Goal: Task Accomplishment & Management: Manage account settings

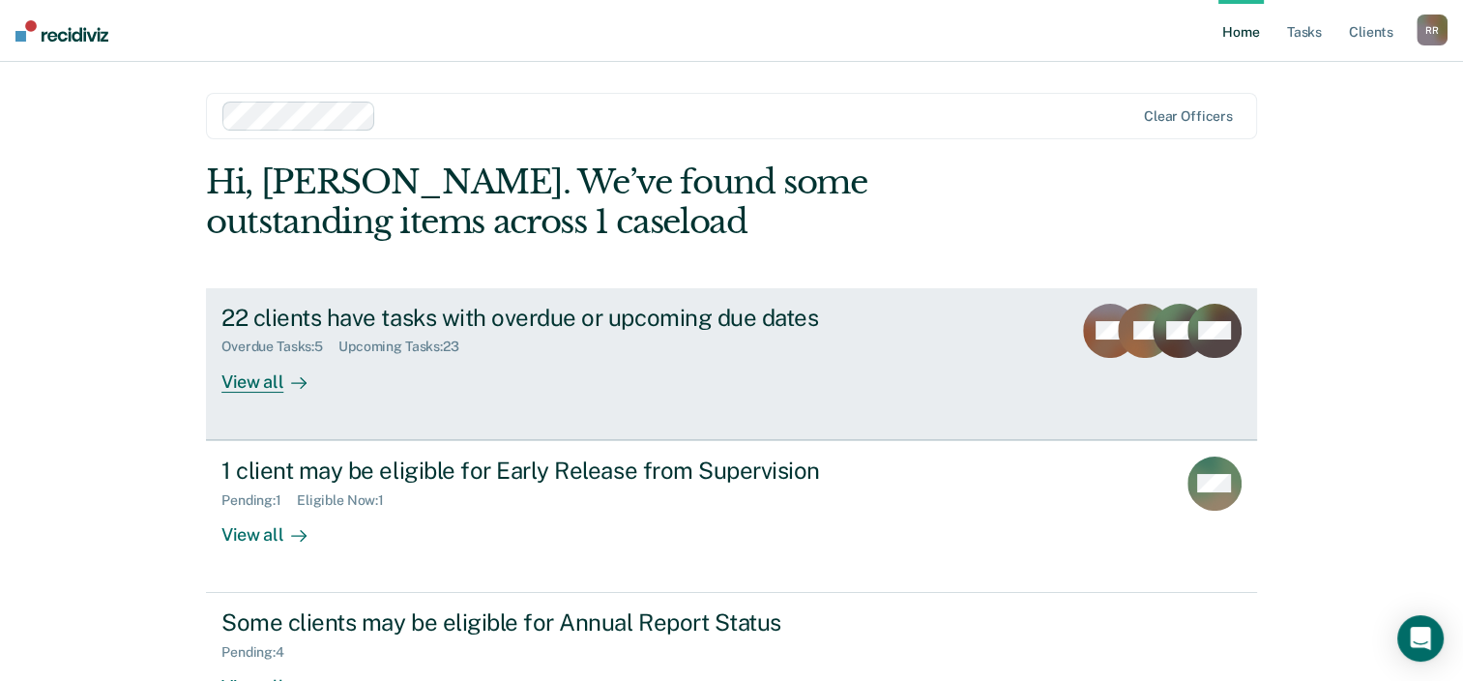
click at [257, 387] on div "View all" at bounding box center [275, 374] width 108 height 38
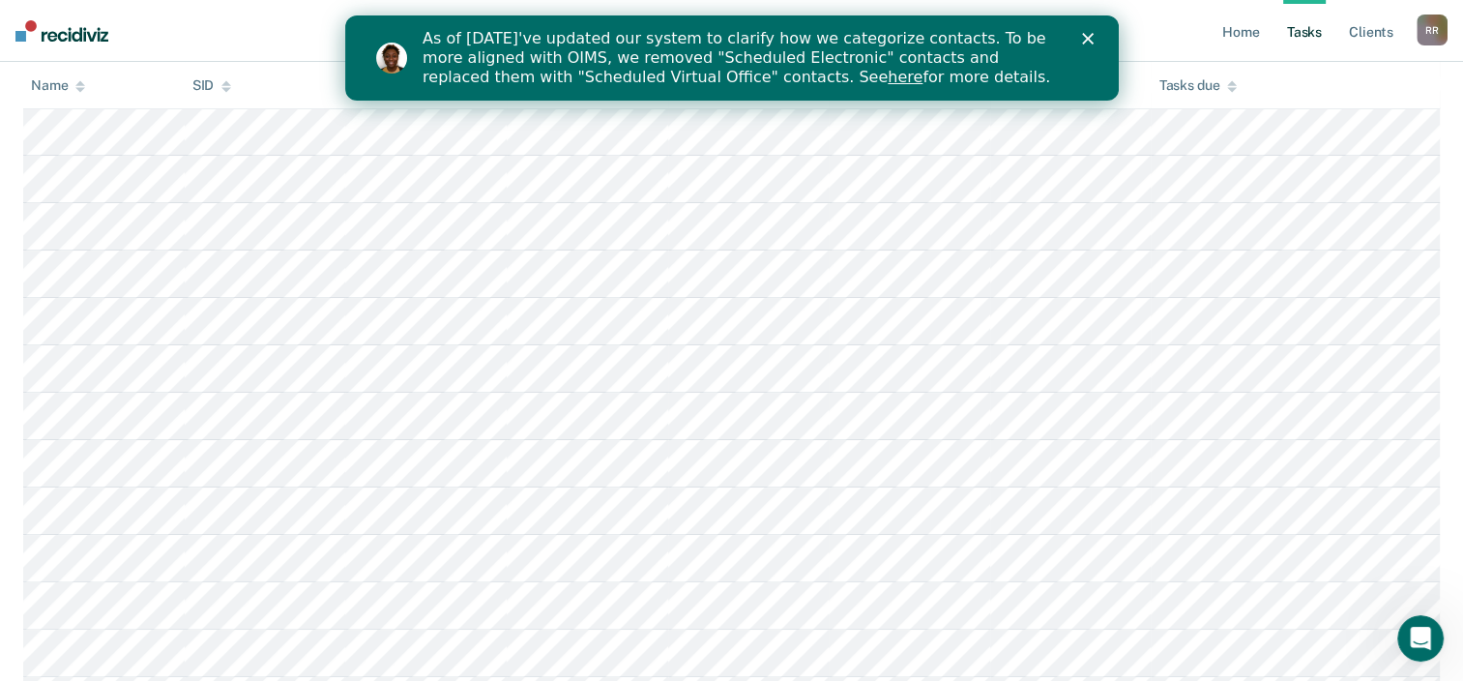
scroll to position [387, 0]
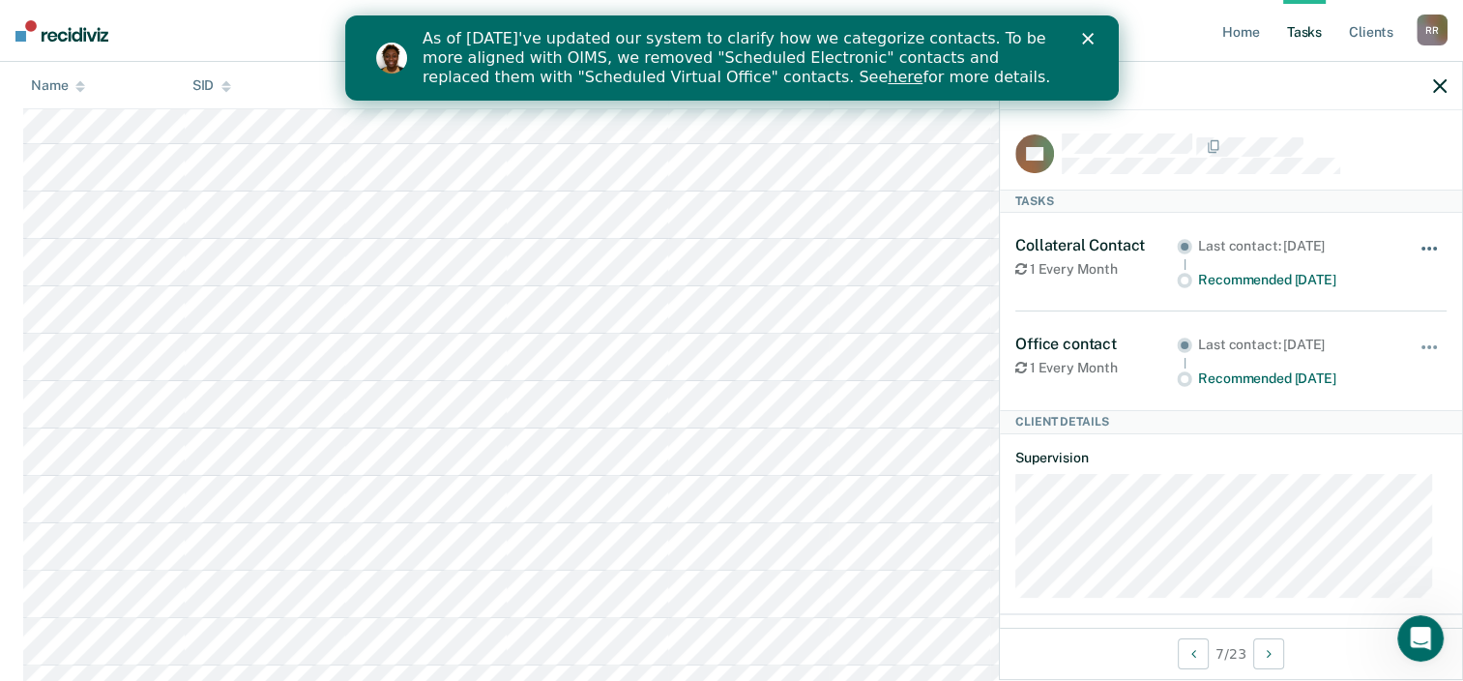
click at [1426, 243] on button "button" at bounding box center [1430, 258] width 33 height 31
click at [1352, 294] on div "Collateral Contact 1 Every Month Last contact: Jul 22, 2025 Recommended in 4 da…" at bounding box center [1230, 262] width 431 height 99
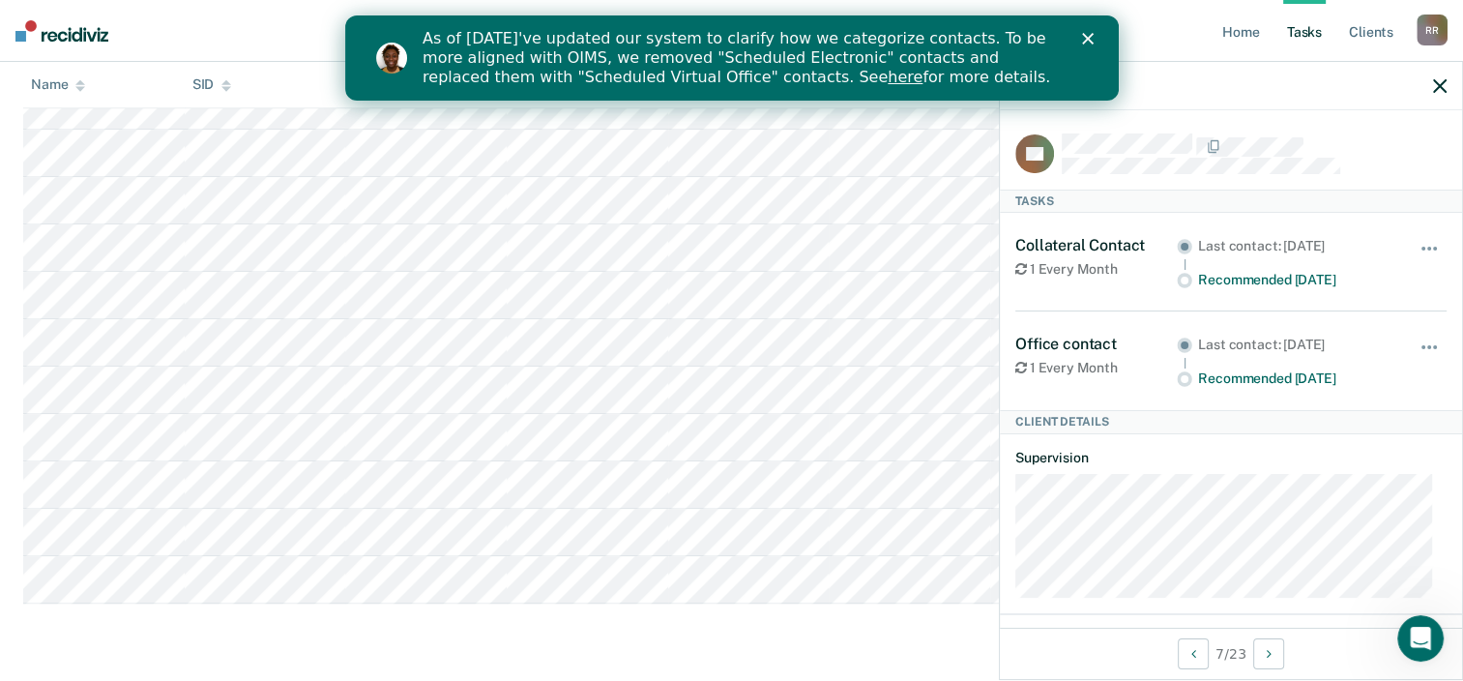
scroll to position [1257, 0]
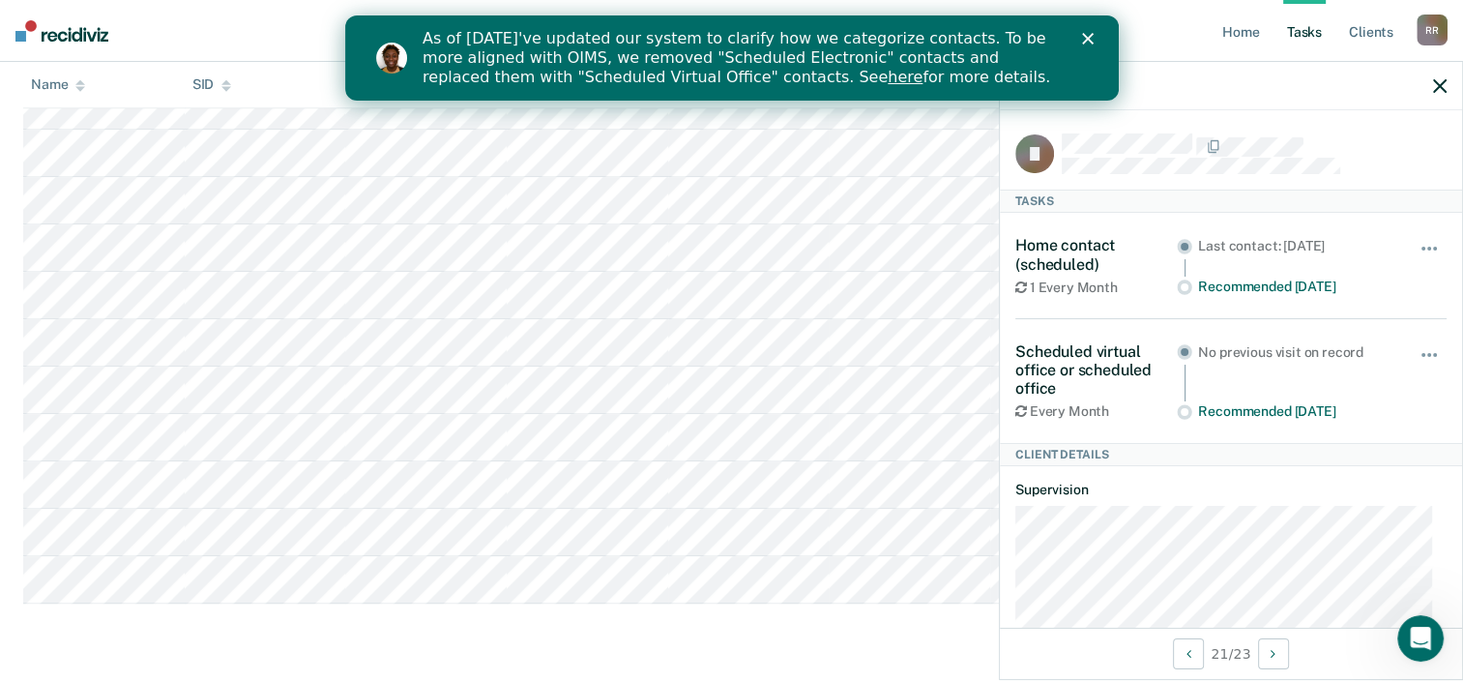
click at [1082, 44] on div "As of 7/29, we've updated our system to clarify how we categorize contacts. To …" at bounding box center [754, 58] width 665 height 70
click at [1079, 40] on div "As of 7/29, we've updated our system to clarify how we categorize contacts. To …" at bounding box center [754, 58] width 665 height 70
click at [1083, 33] on icon "Close" at bounding box center [1087, 39] width 12 height 12
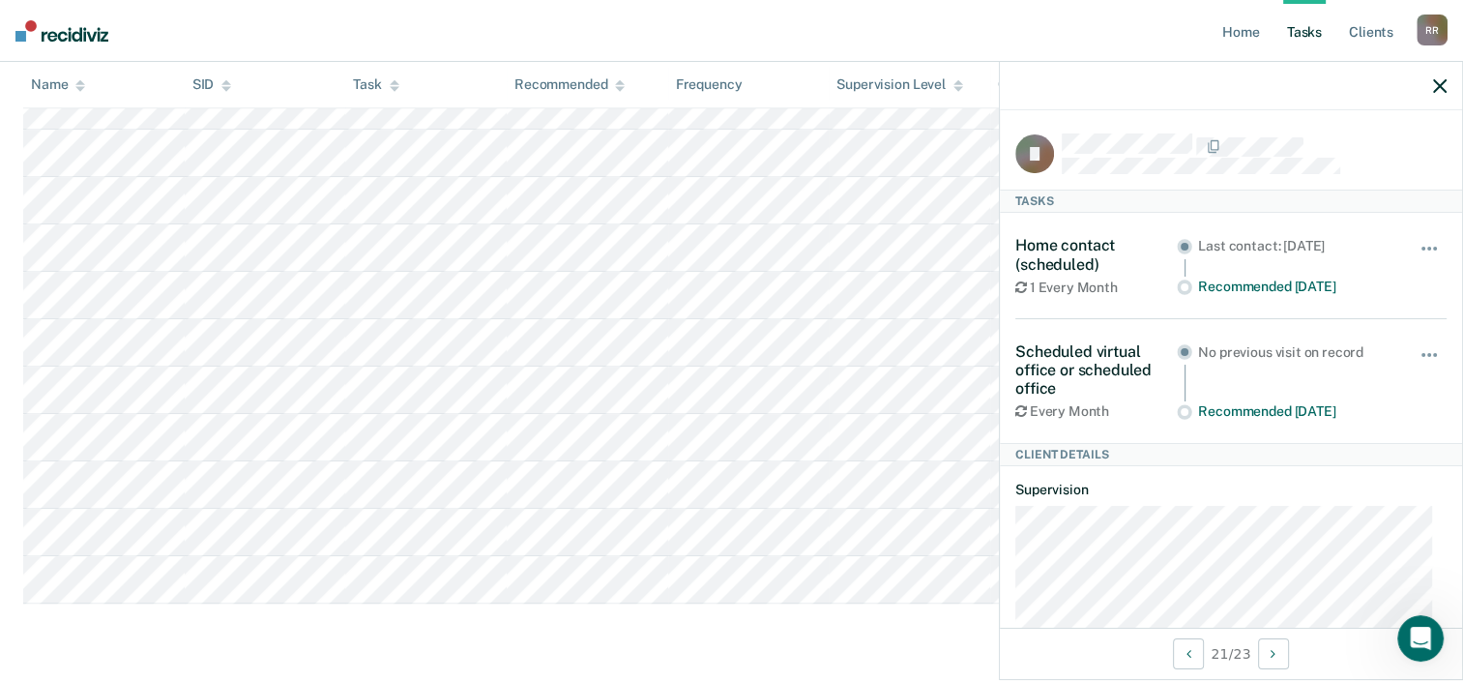
click at [1296, 35] on link "Tasks" at bounding box center [1304, 31] width 43 height 62
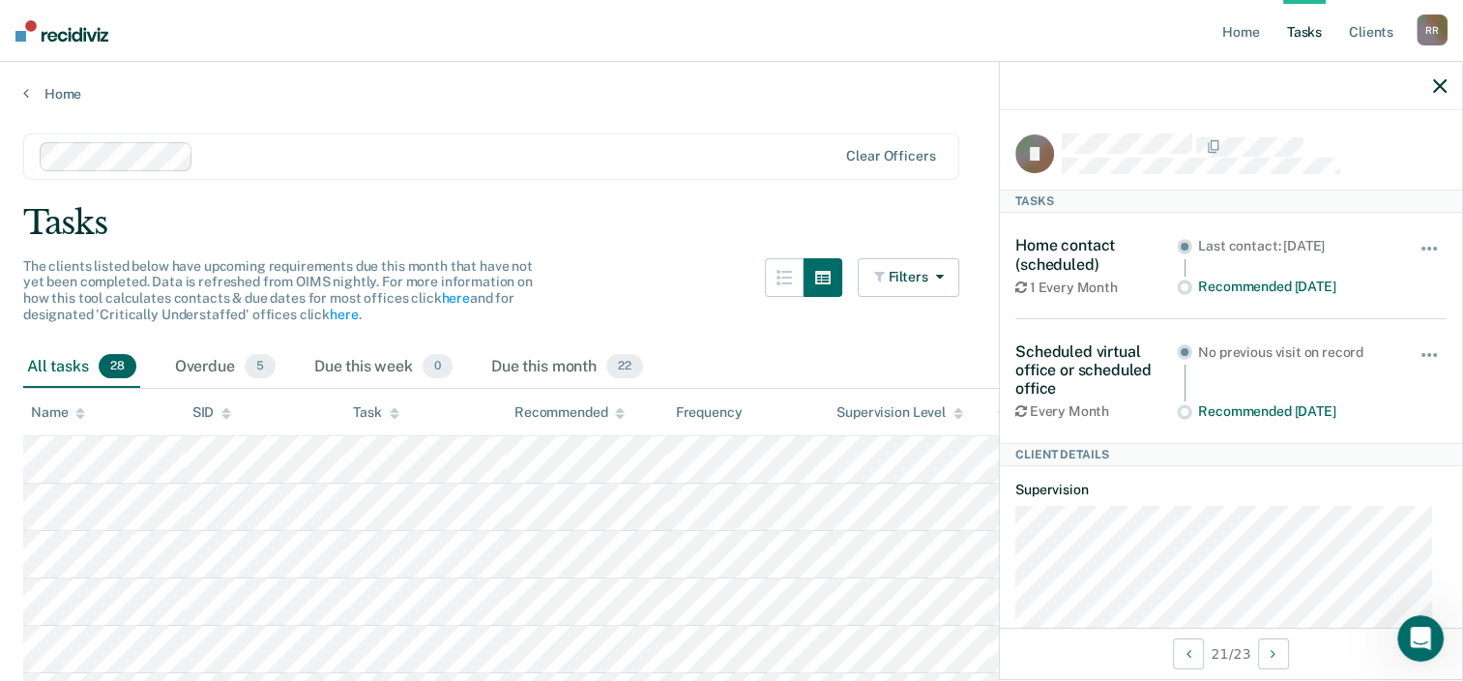
click at [1446, 90] on div at bounding box center [1231, 86] width 462 height 48
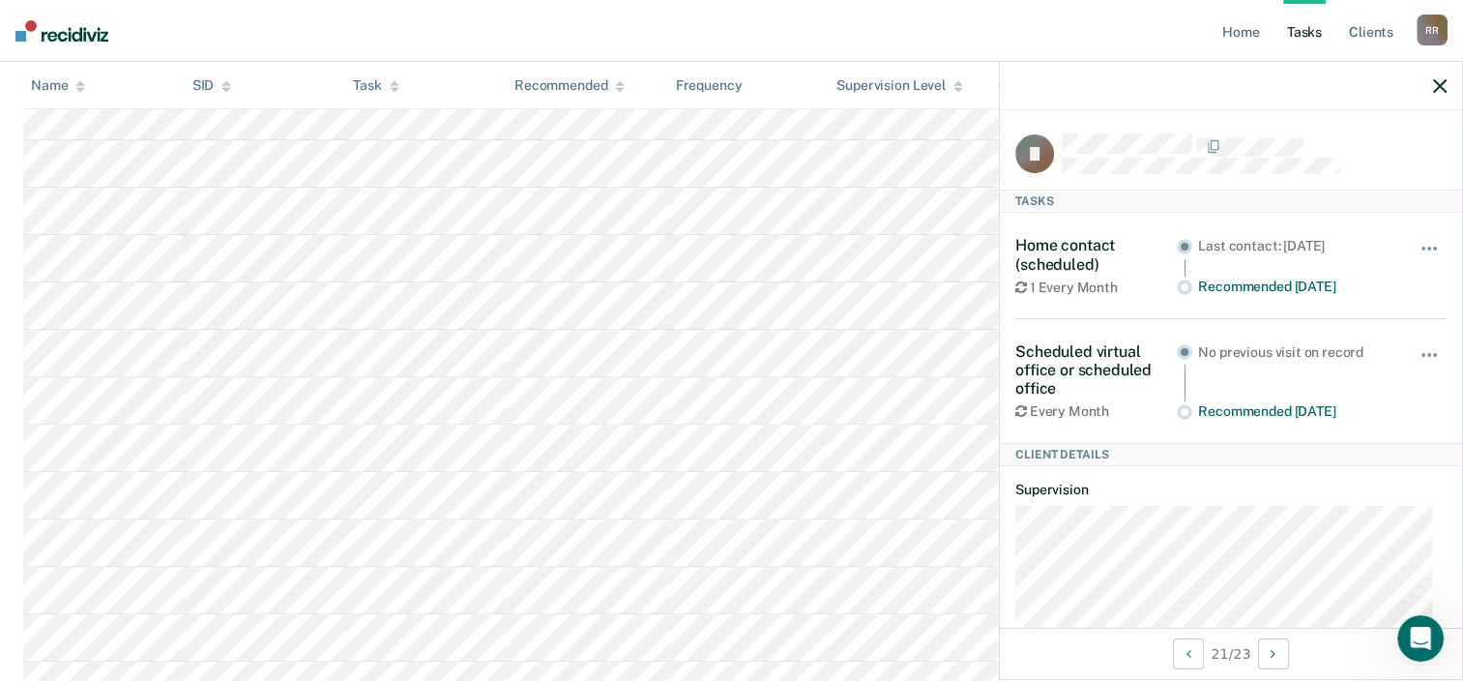
scroll to position [483, 0]
click at [1245, 31] on link "Home" at bounding box center [1240, 31] width 44 height 62
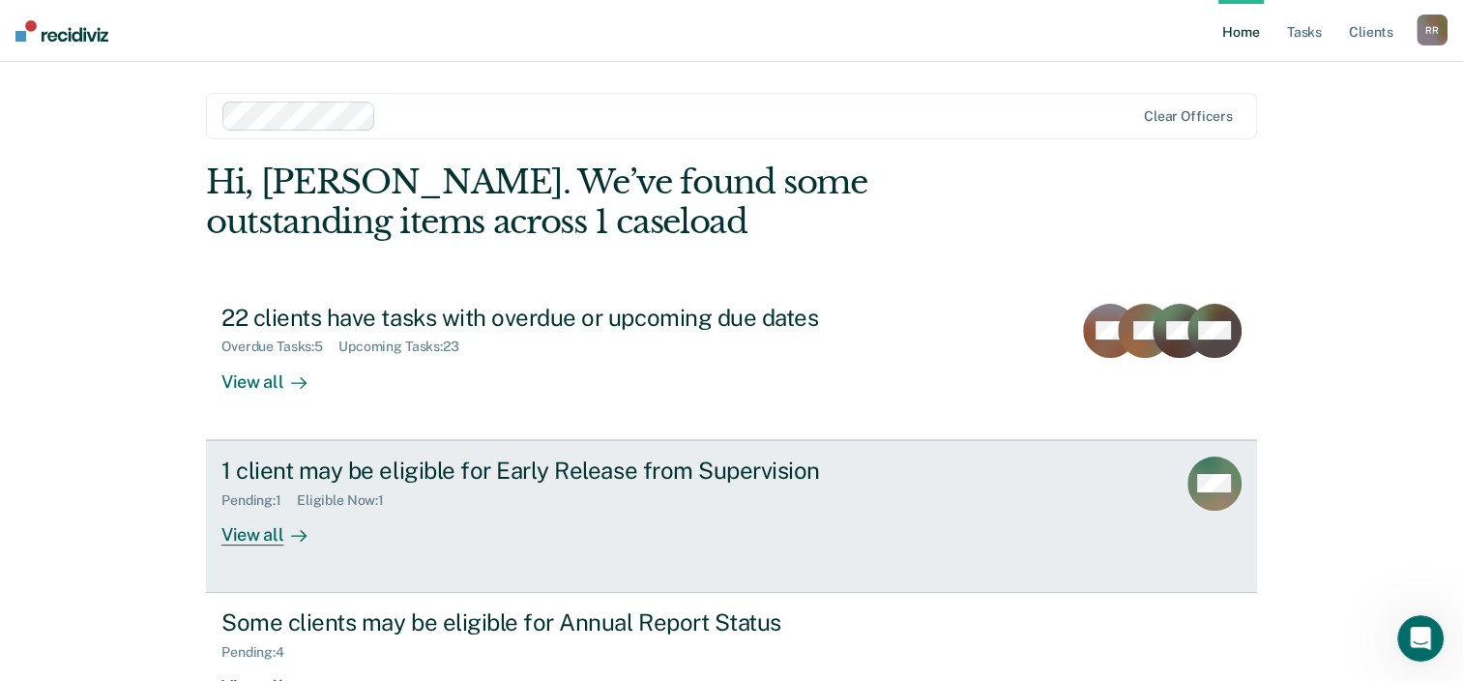
click at [283, 532] on div at bounding box center [294, 534] width 23 height 22
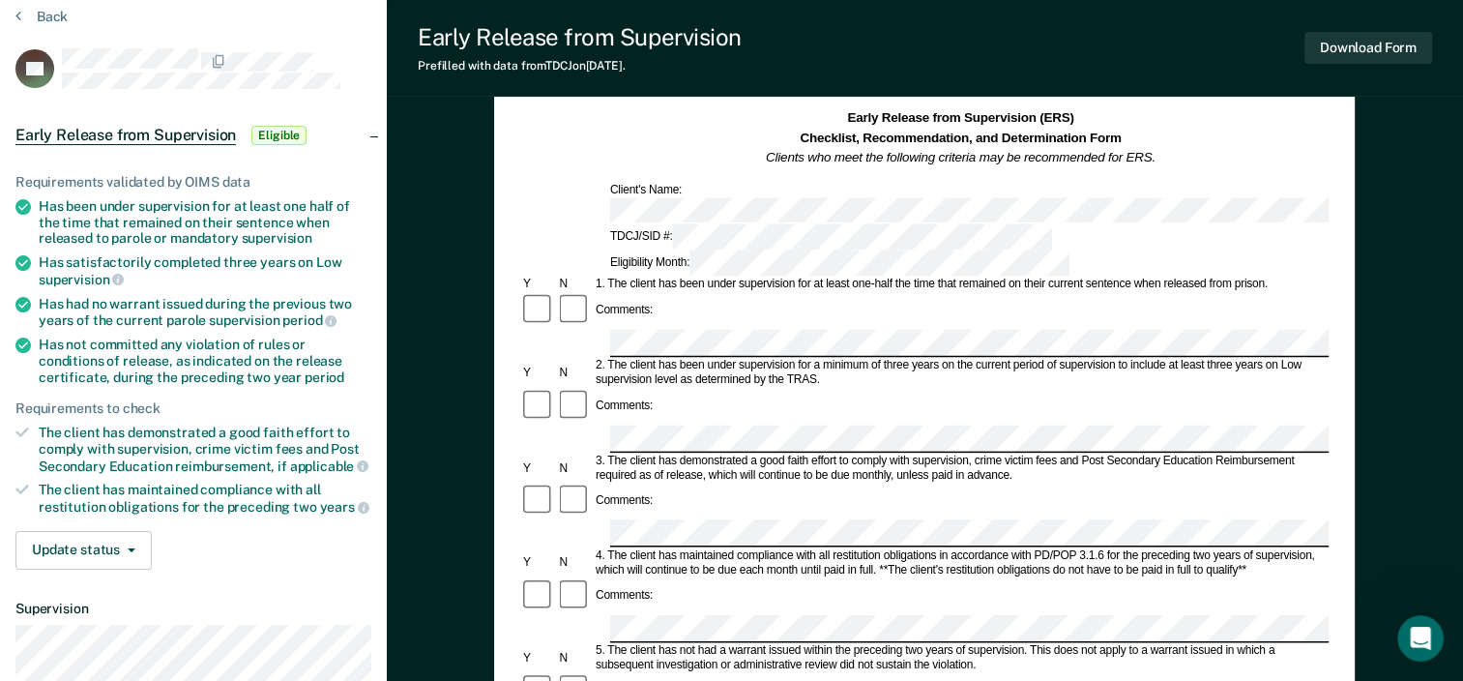
scroll to position [387, 0]
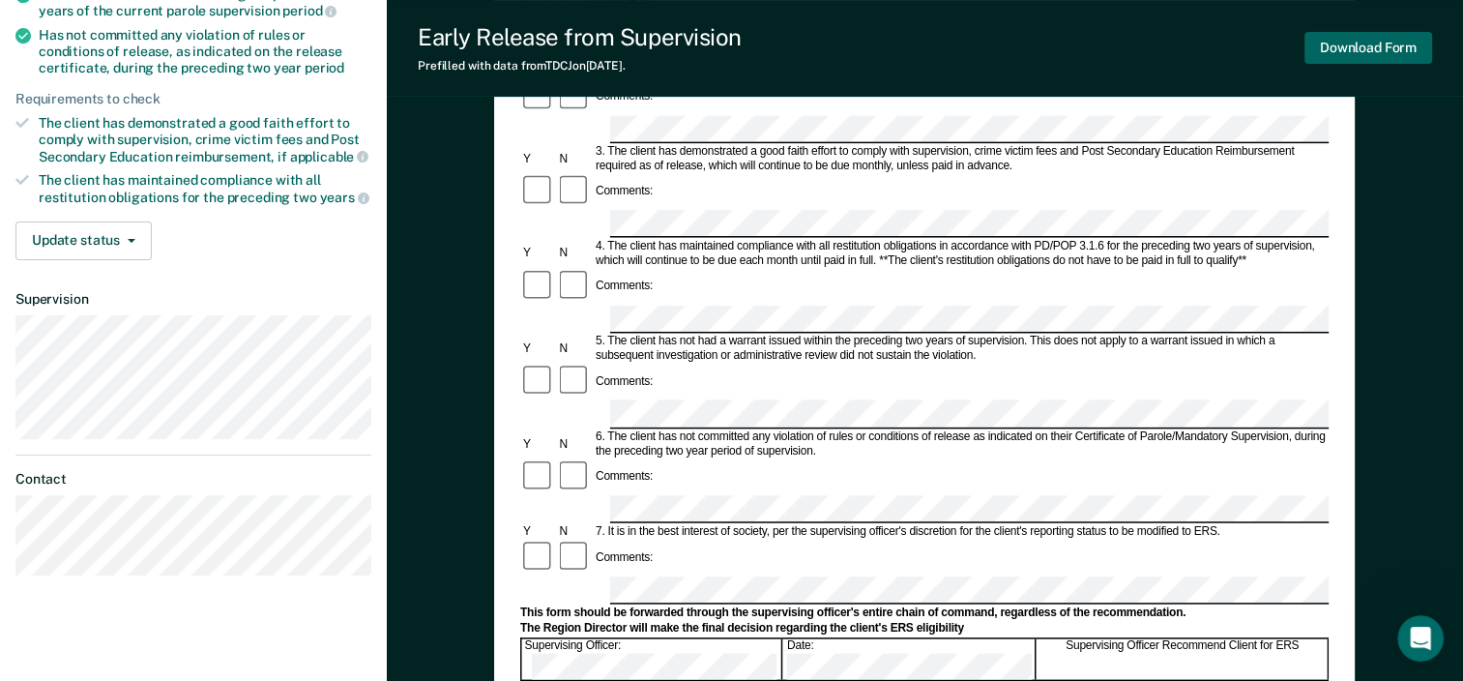
click at [1388, 50] on button "Download Form" at bounding box center [1368, 48] width 128 height 32
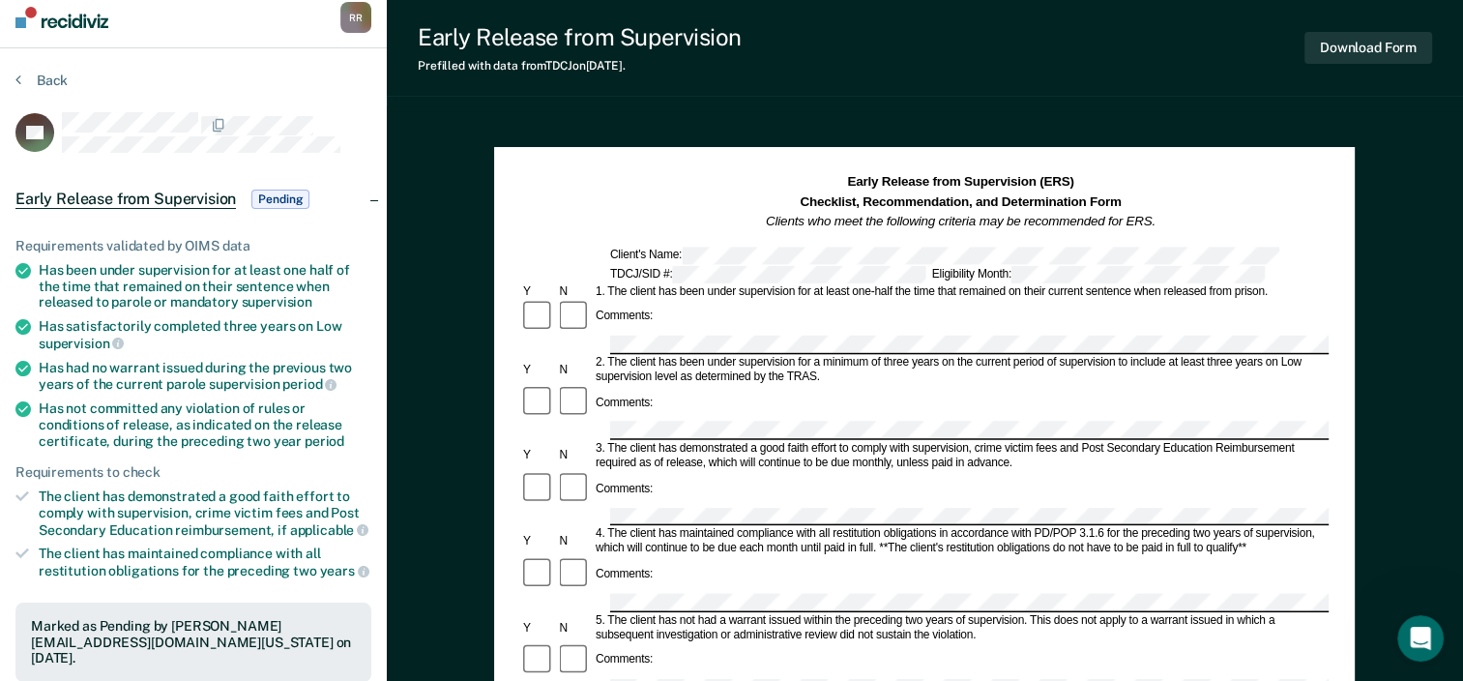
scroll to position [0, 0]
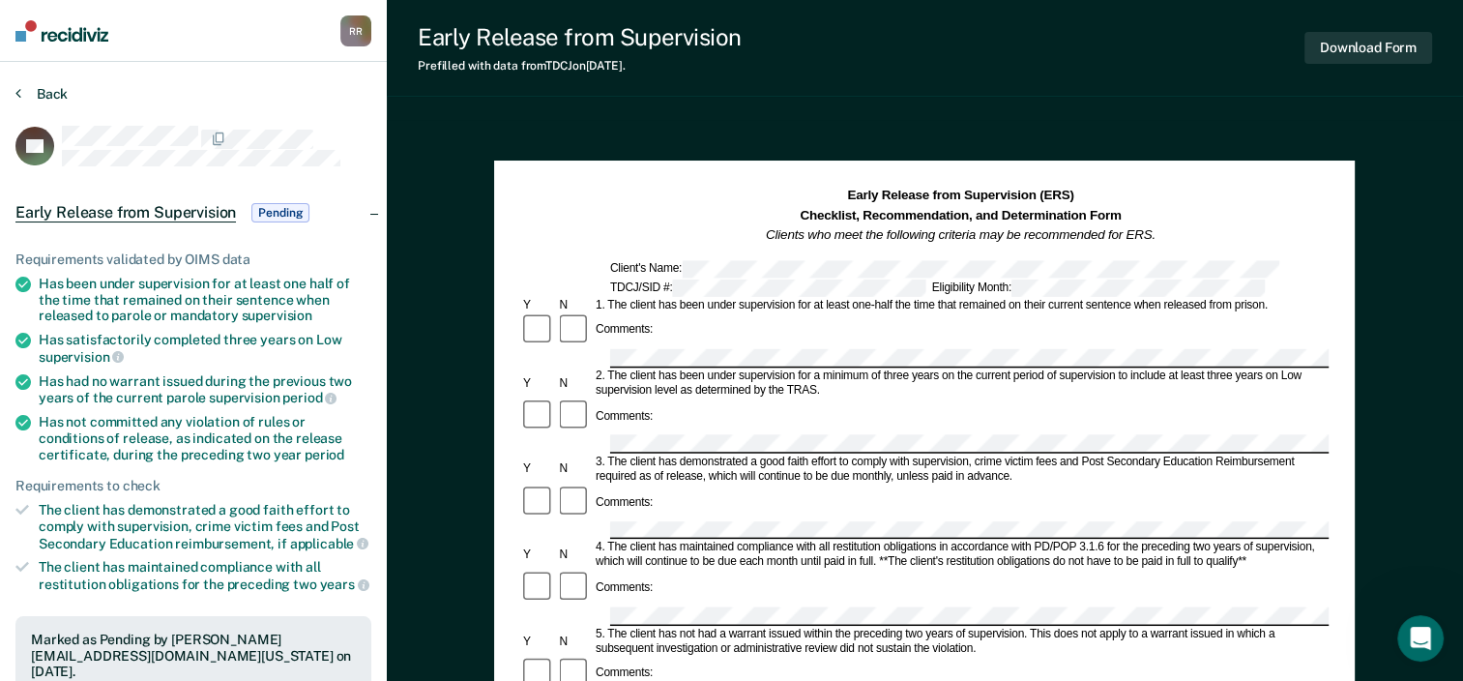
click at [21, 90] on button "Back" at bounding box center [41, 93] width 52 height 17
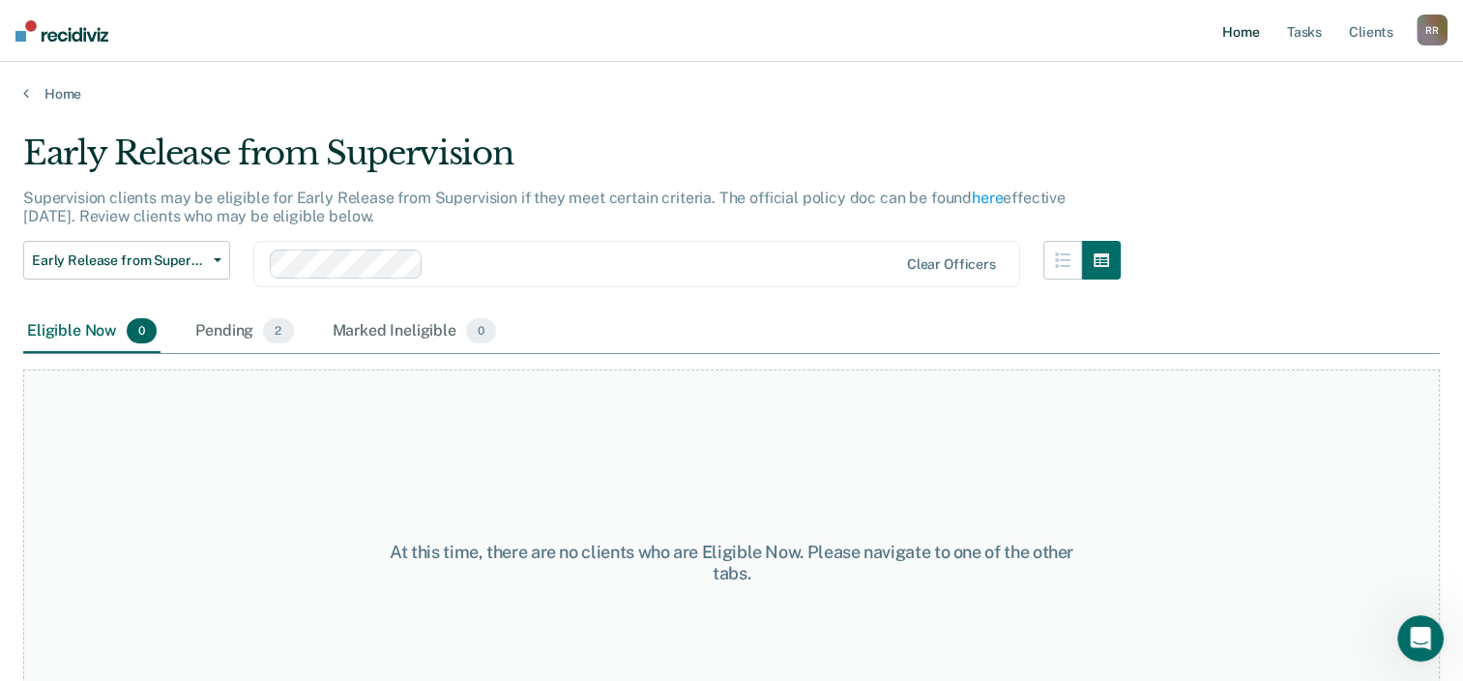
click at [1239, 34] on link "Home" at bounding box center [1240, 31] width 44 height 62
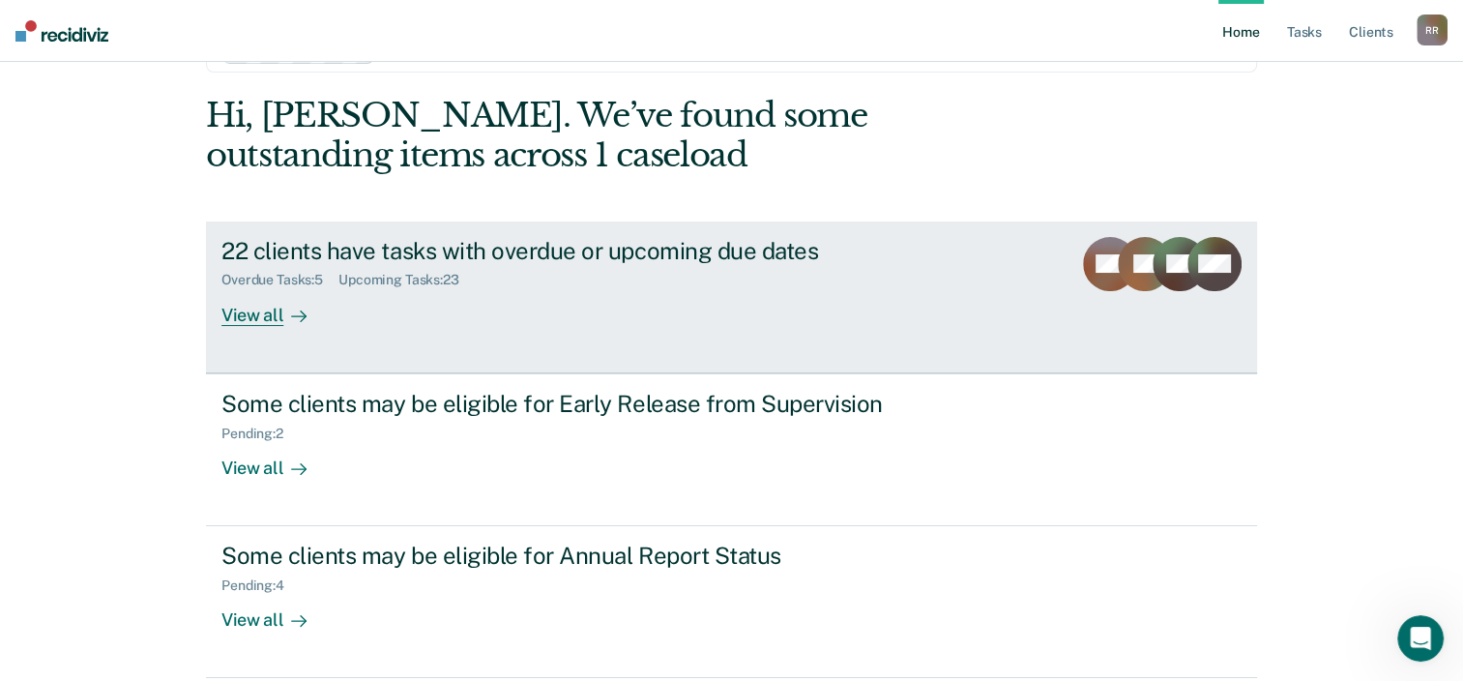
scroll to position [140, 0]
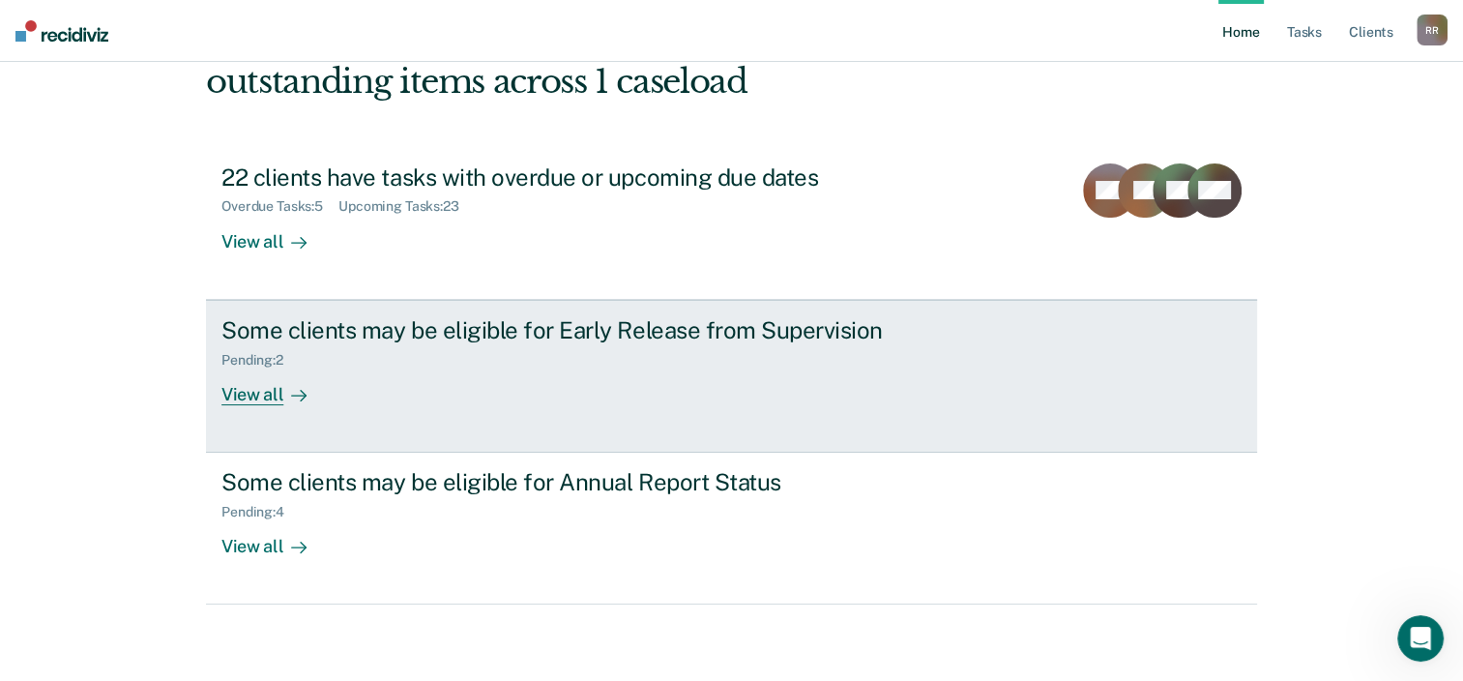
click at [259, 394] on div "View all" at bounding box center [275, 386] width 108 height 38
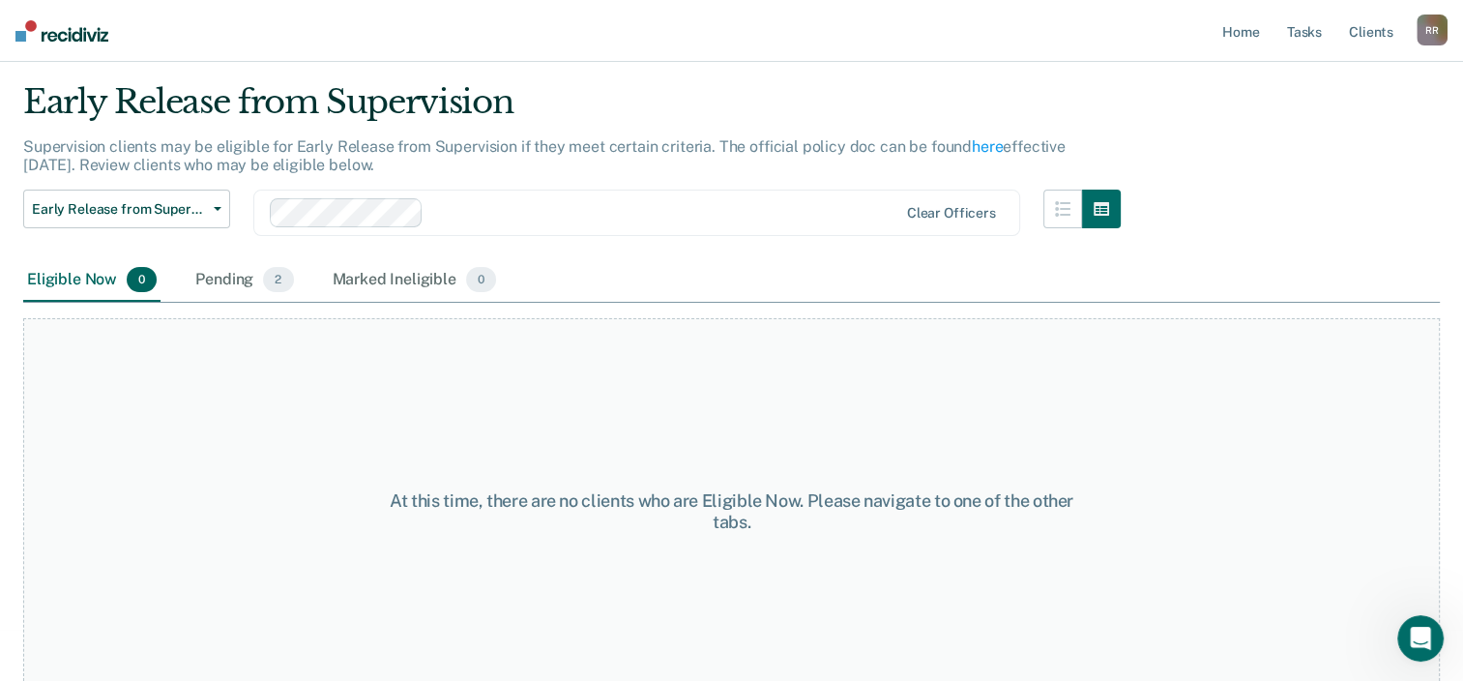
scroll to position [73, 0]
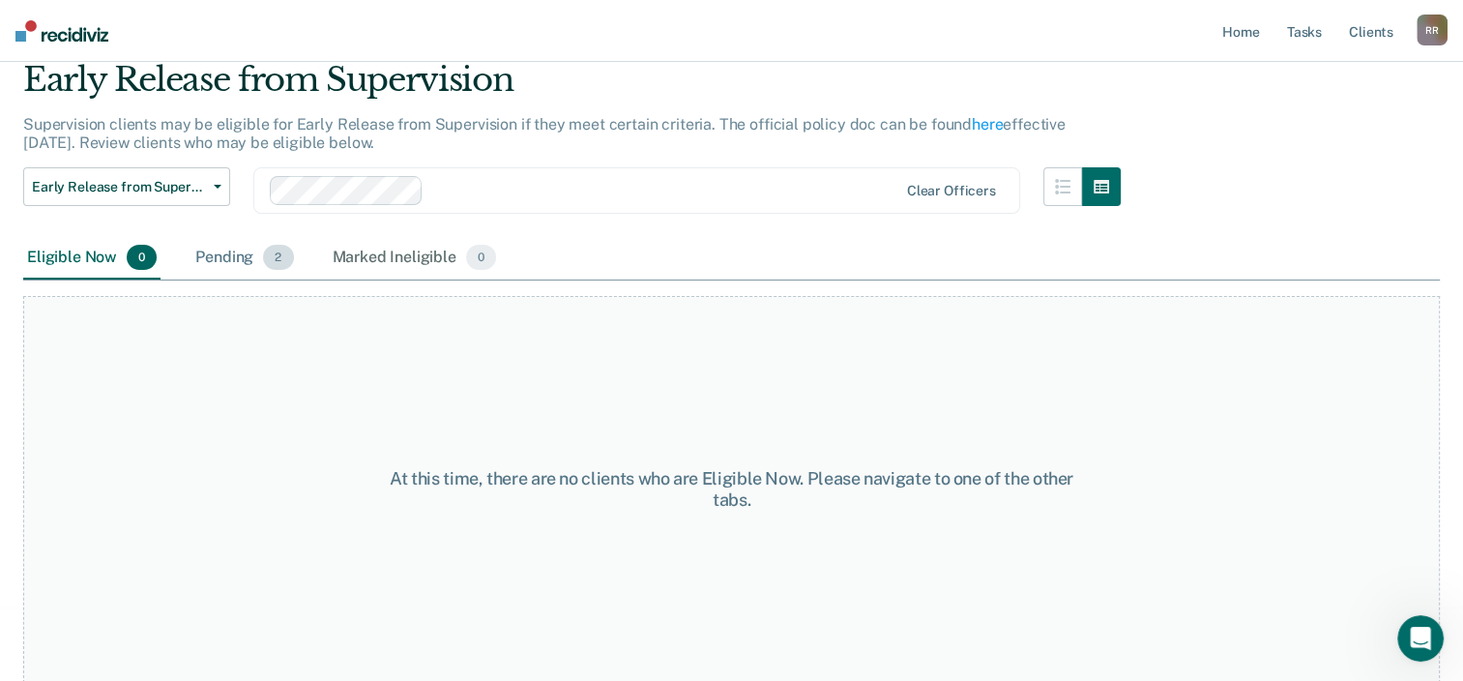
click at [228, 253] on div "Pending 2" at bounding box center [243, 258] width 105 height 43
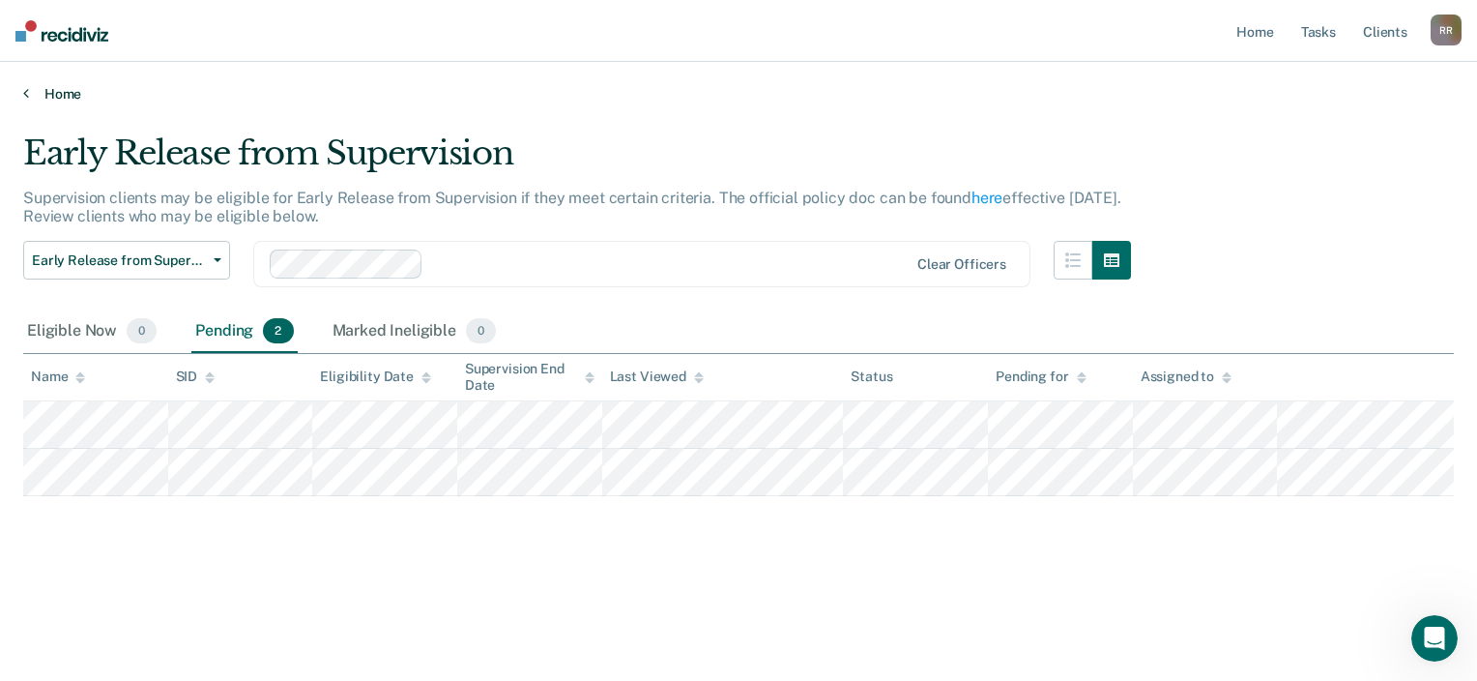
click at [27, 89] on icon at bounding box center [26, 92] width 6 height 15
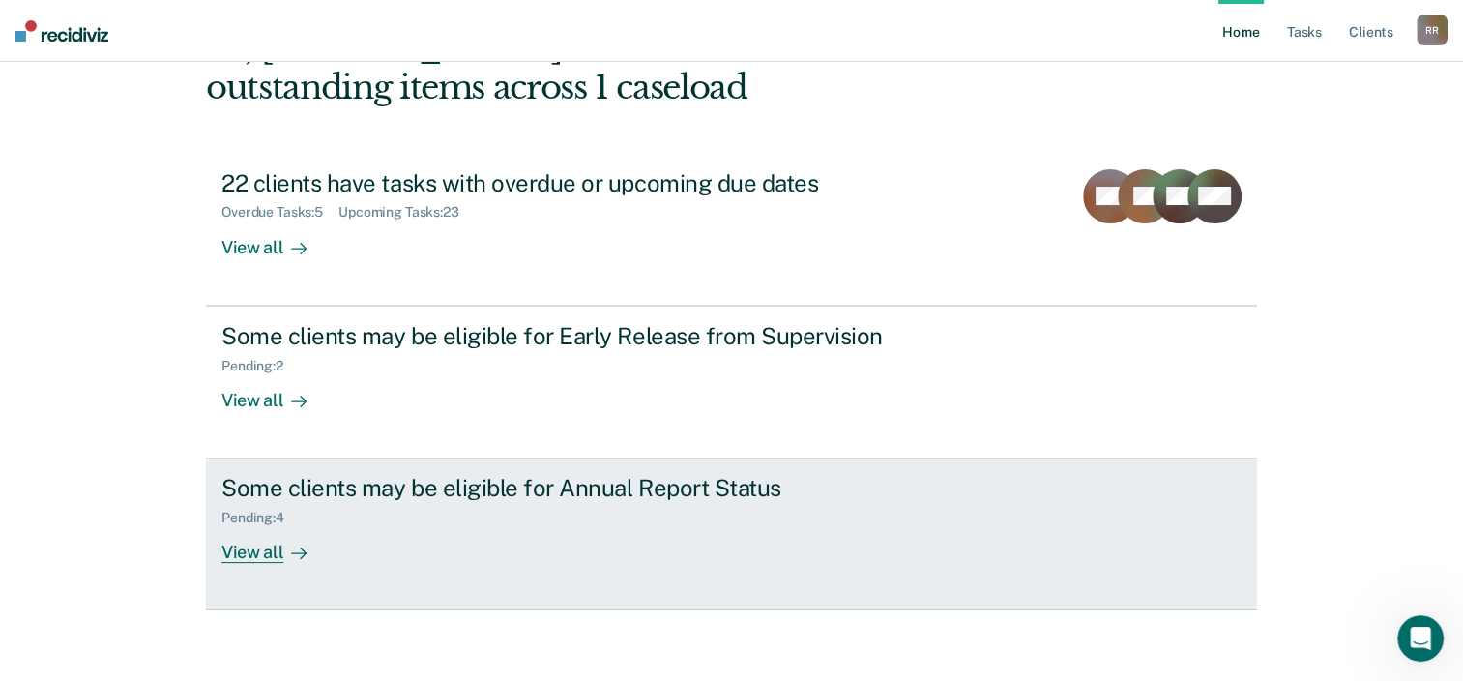
scroll to position [140, 0]
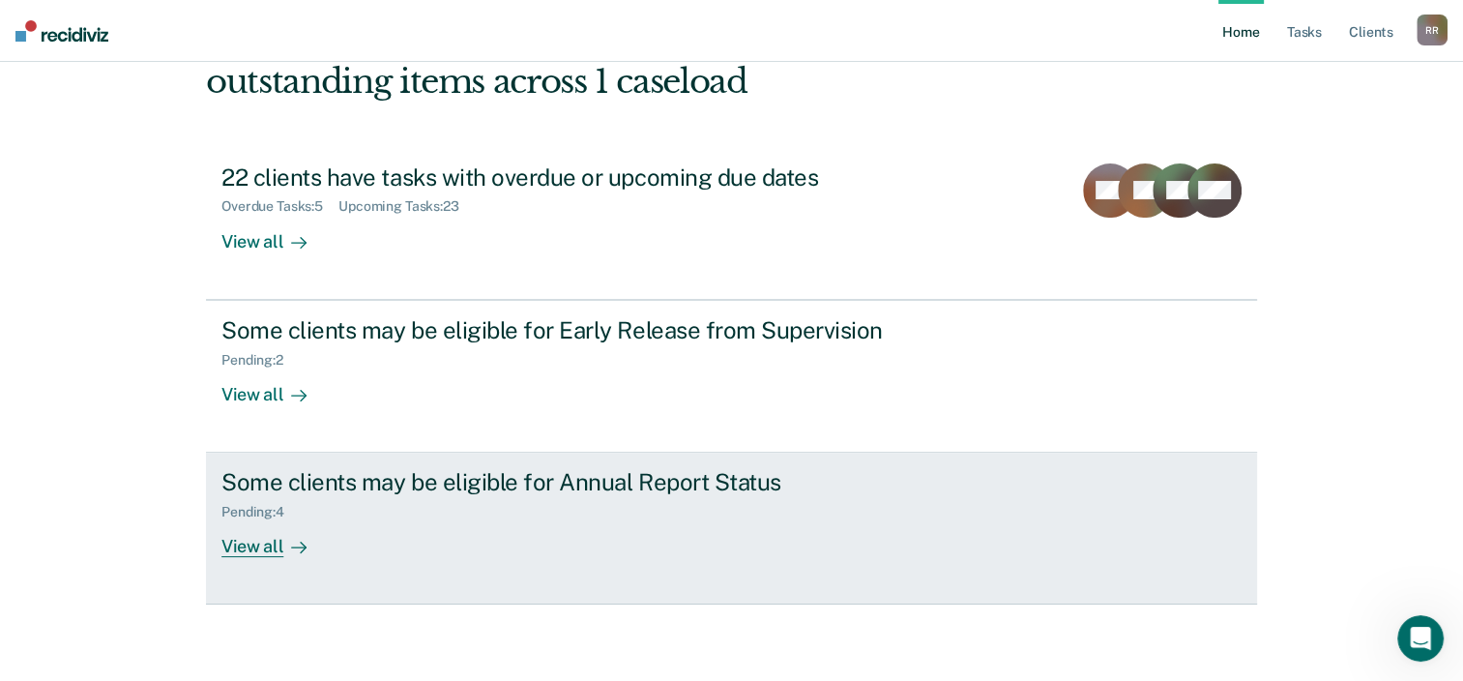
click at [264, 550] on div "View all" at bounding box center [275, 539] width 108 height 38
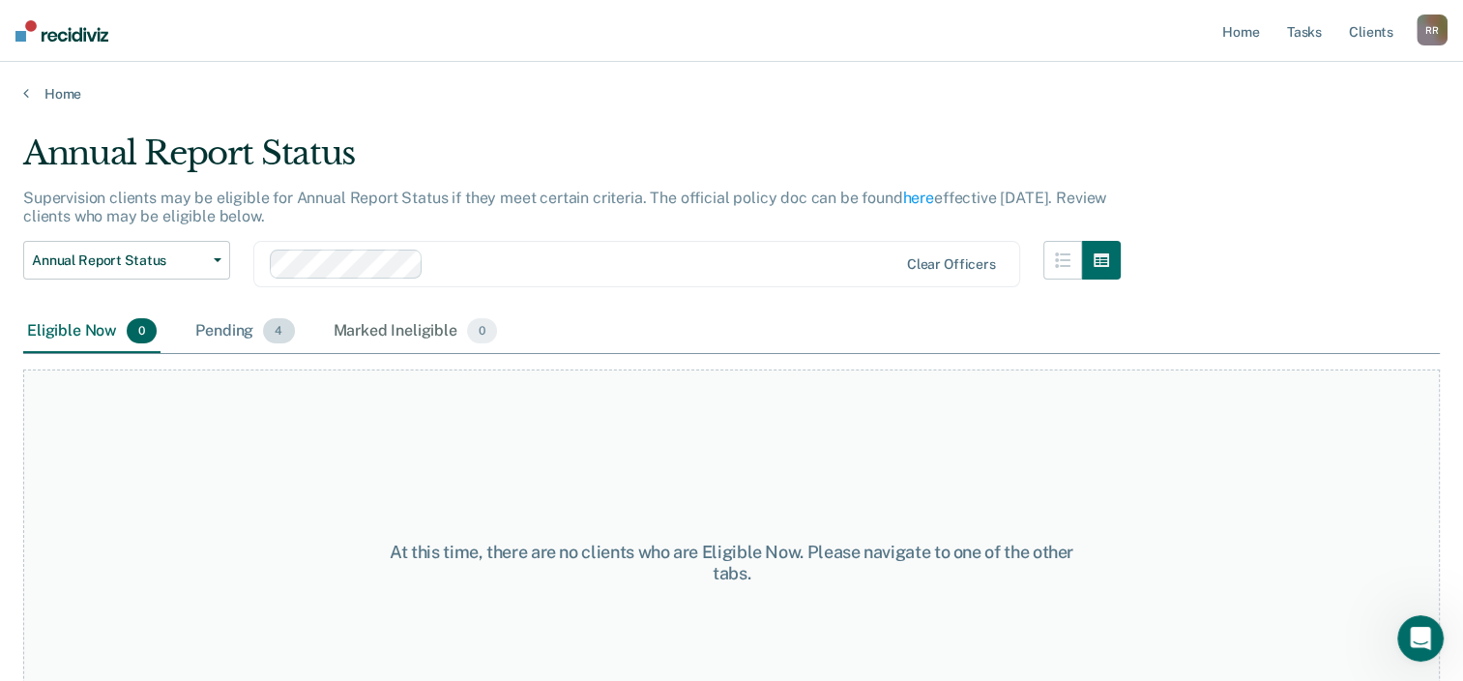
click at [210, 325] on div "Pending 4" at bounding box center [244, 331] width 106 height 43
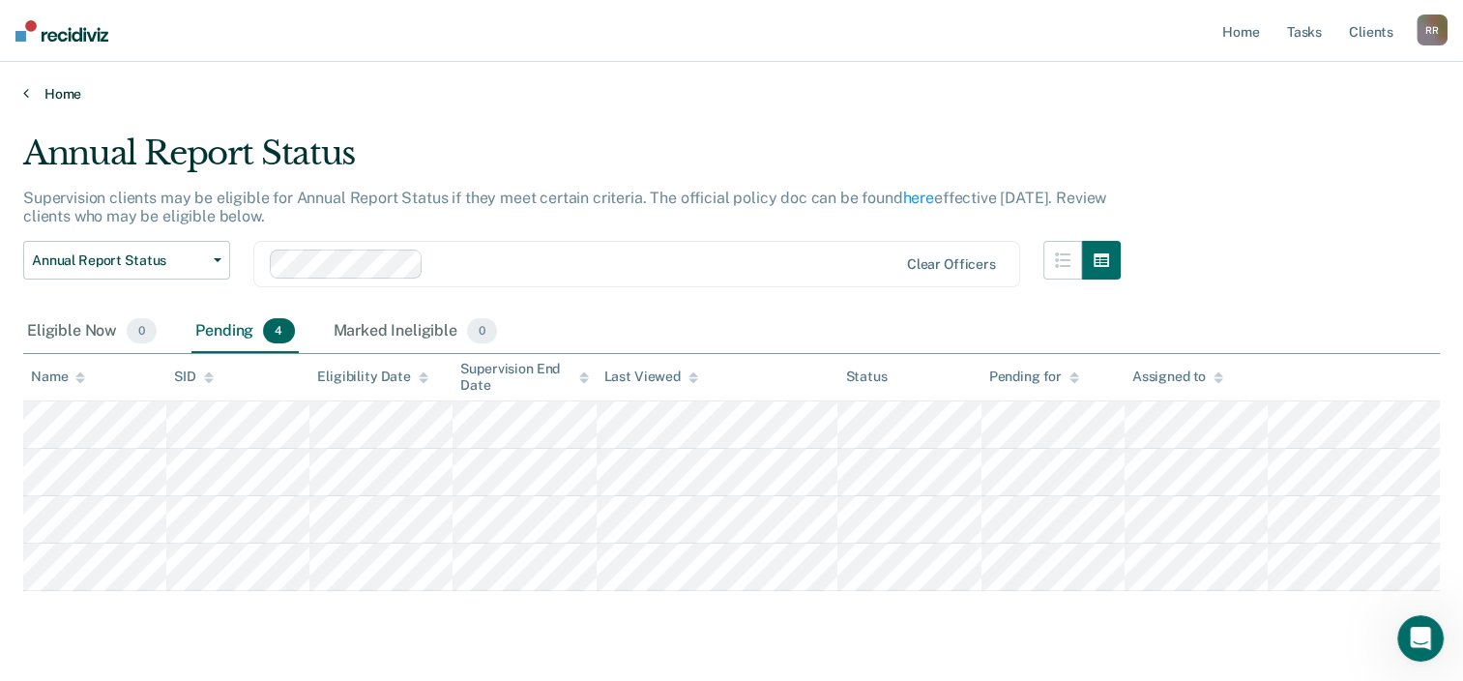
click at [24, 99] on icon at bounding box center [26, 92] width 6 height 15
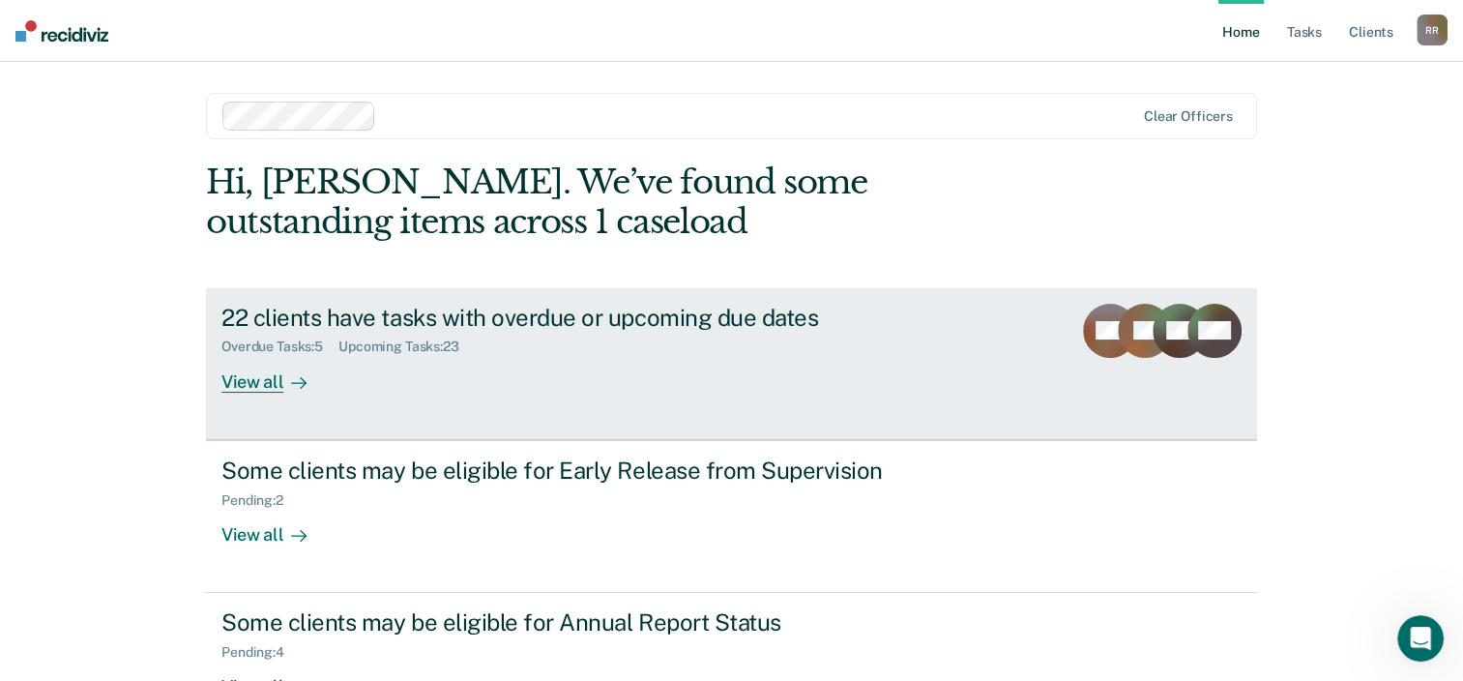
click at [256, 391] on div "View all" at bounding box center [275, 374] width 108 height 38
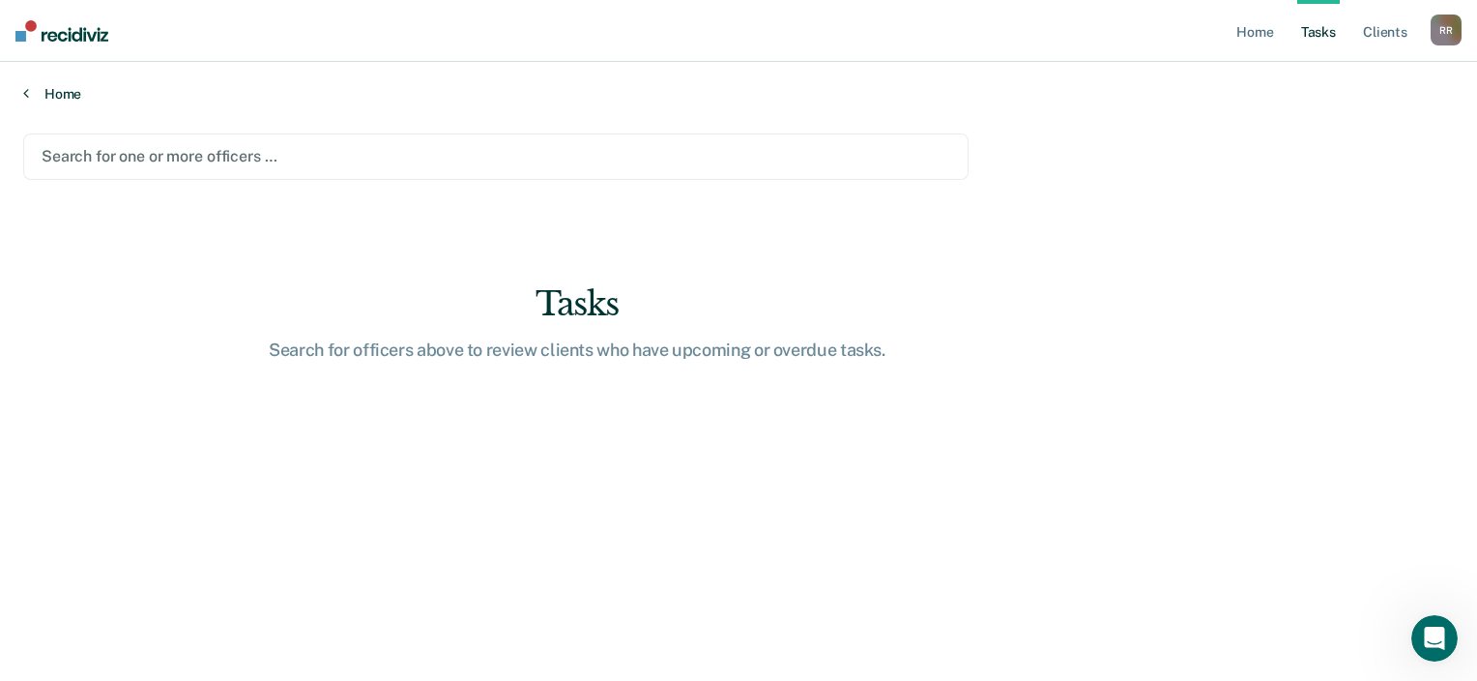
click at [32, 89] on link "Home" at bounding box center [738, 93] width 1431 height 17
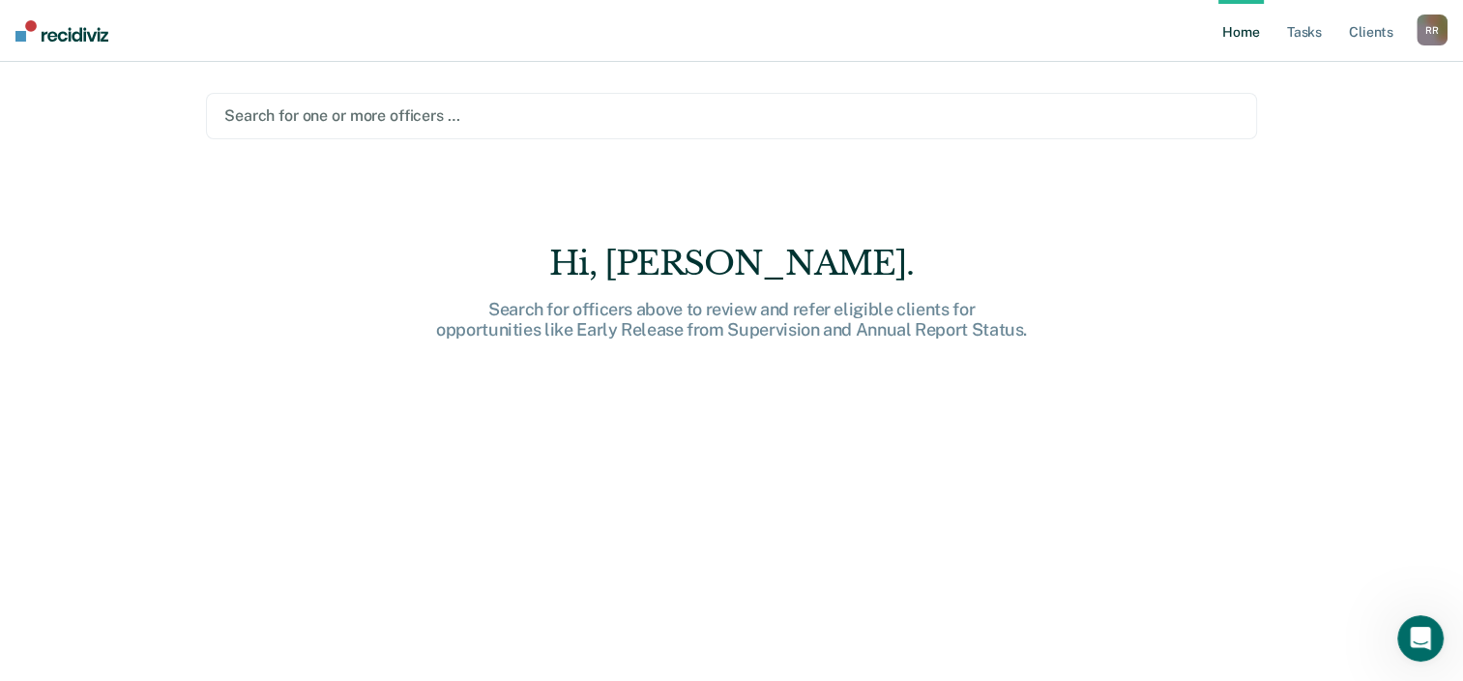
click at [1232, 38] on link "Home" at bounding box center [1240, 31] width 44 height 62
click at [1249, 17] on link "Home" at bounding box center [1240, 31] width 44 height 62
click at [1249, 19] on link "Home" at bounding box center [1240, 31] width 44 height 62
click at [1318, 30] on link "Tasks" at bounding box center [1304, 31] width 43 height 62
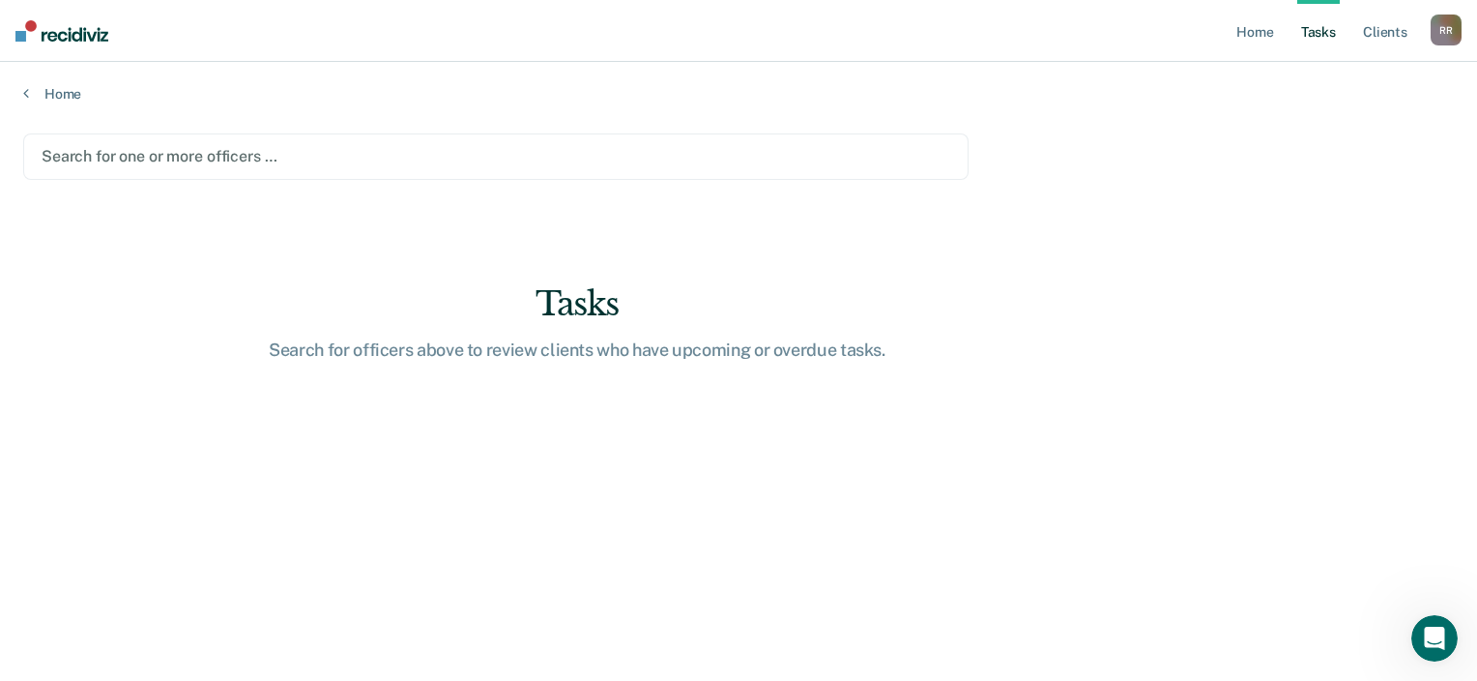
click at [1318, 30] on link "Tasks" at bounding box center [1319, 31] width 43 height 62
click at [31, 97] on link "Home" at bounding box center [738, 93] width 1431 height 17
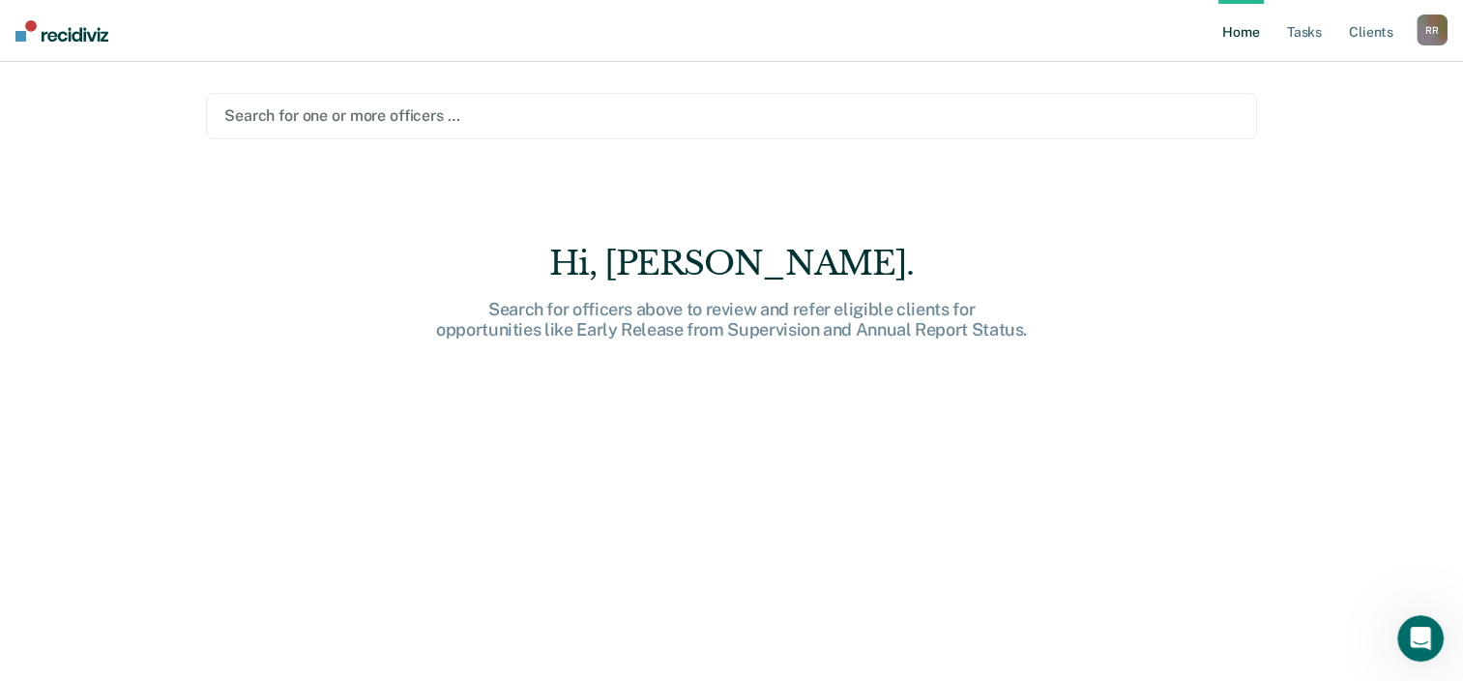
click at [31, 97] on div "Home Tasks Client s Raekel Richmond R R Profile How it works Log Out Search for…" at bounding box center [731, 340] width 1463 height 681
click at [1374, 41] on link "Client s" at bounding box center [1371, 31] width 52 height 62
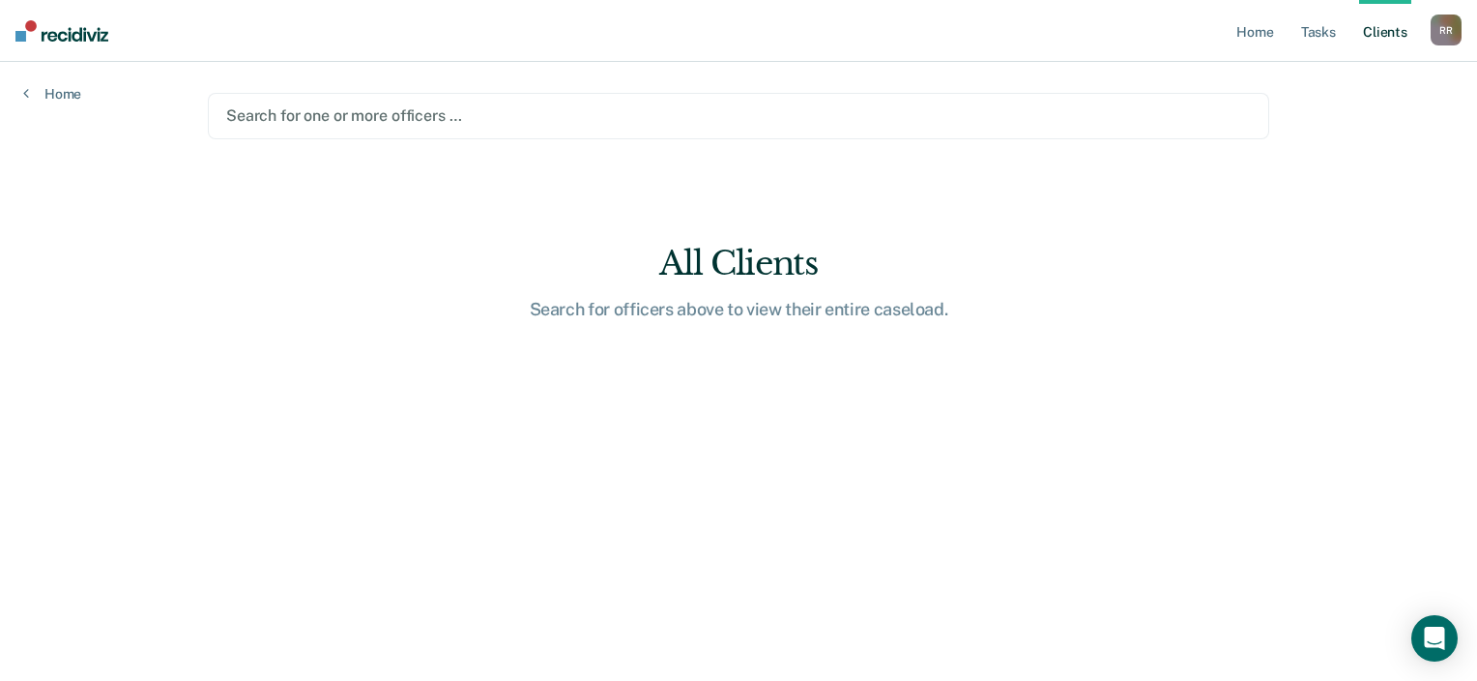
click at [1460, 25] on div "R R" at bounding box center [1446, 30] width 31 height 31
click at [1312, 102] on link "How it works" at bounding box center [1369, 103] width 156 height 16
click at [370, 124] on div at bounding box center [738, 115] width 1025 height 22
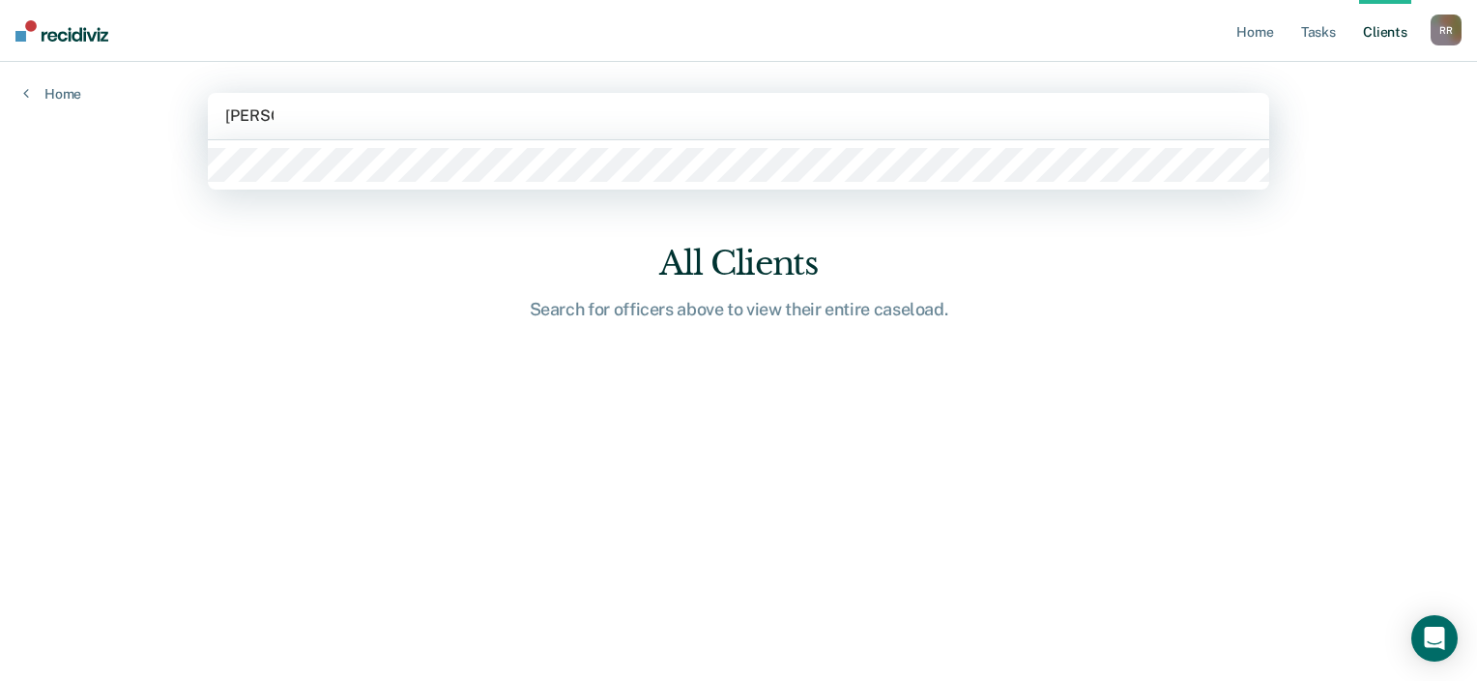
type input "Raekel"
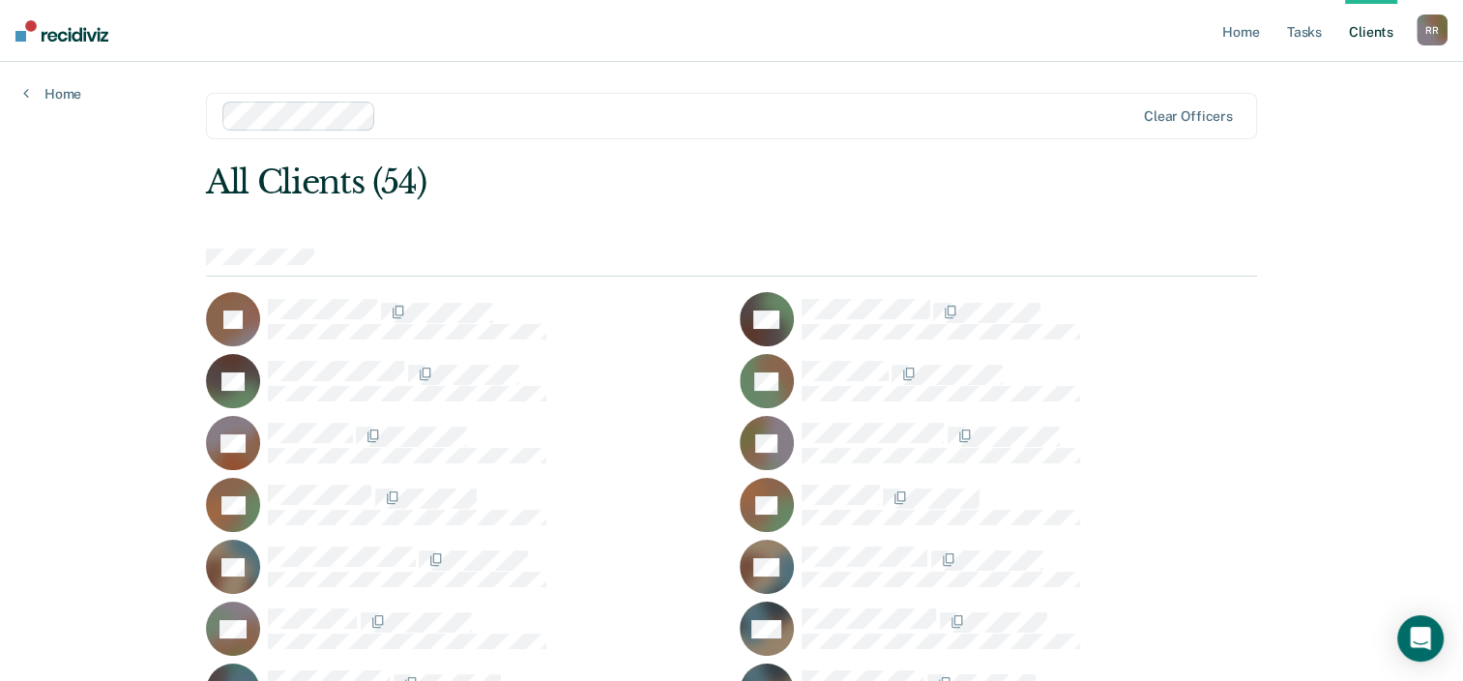
click at [75, 83] on div "Home" at bounding box center [52, 82] width 104 height 41
click at [22, 94] on div "Home" at bounding box center [52, 82] width 104 height 41
click at [31, 97] on link "Home" at bounding box center [52, 93] width 58 height 17
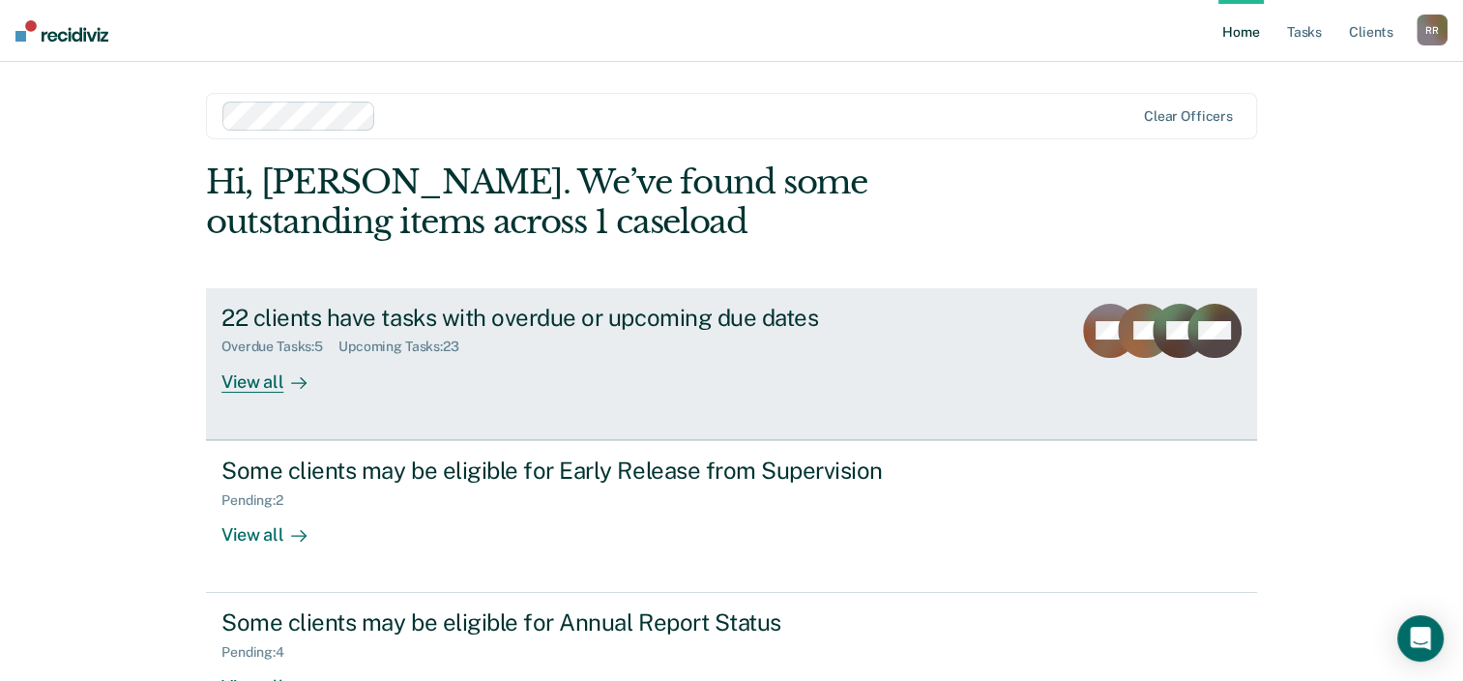
click at [238, 384] on div "View all" at bounding box center [275, 374] width 108 height 38
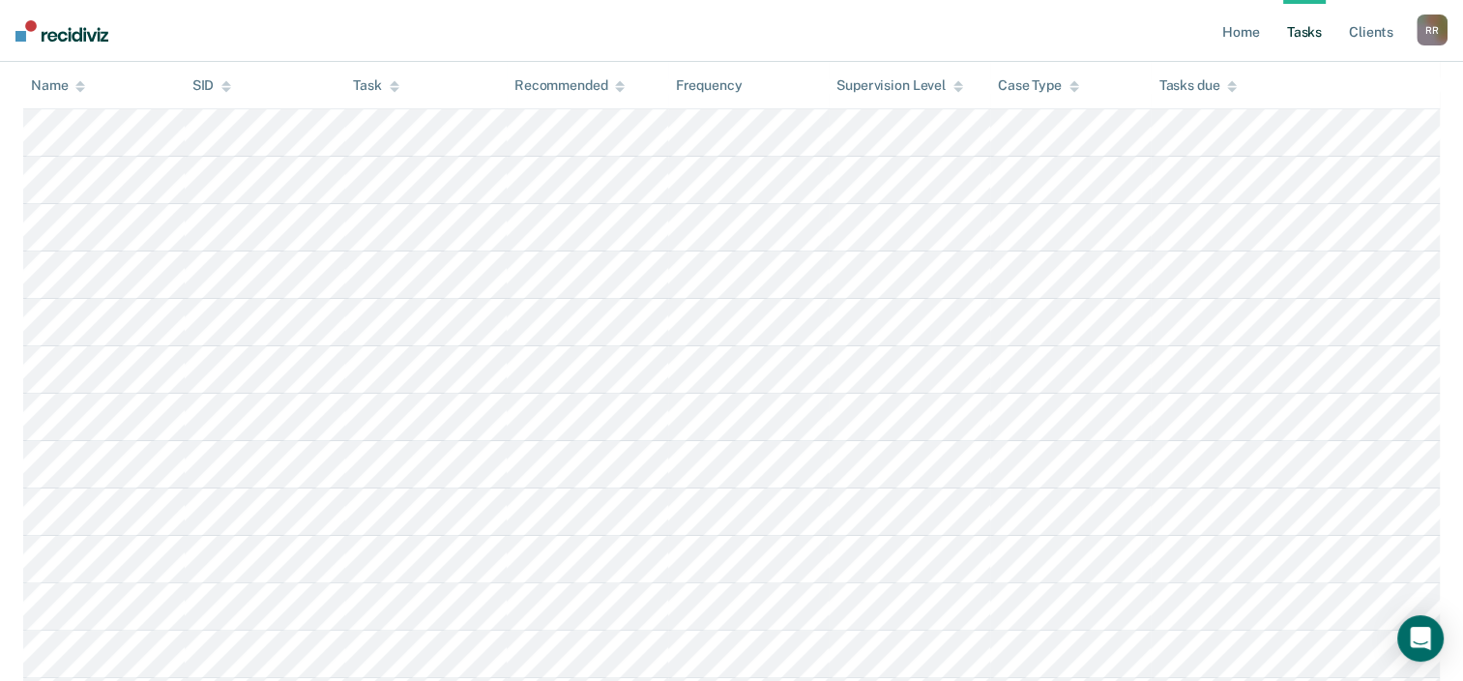
scroll to position [387, 0]
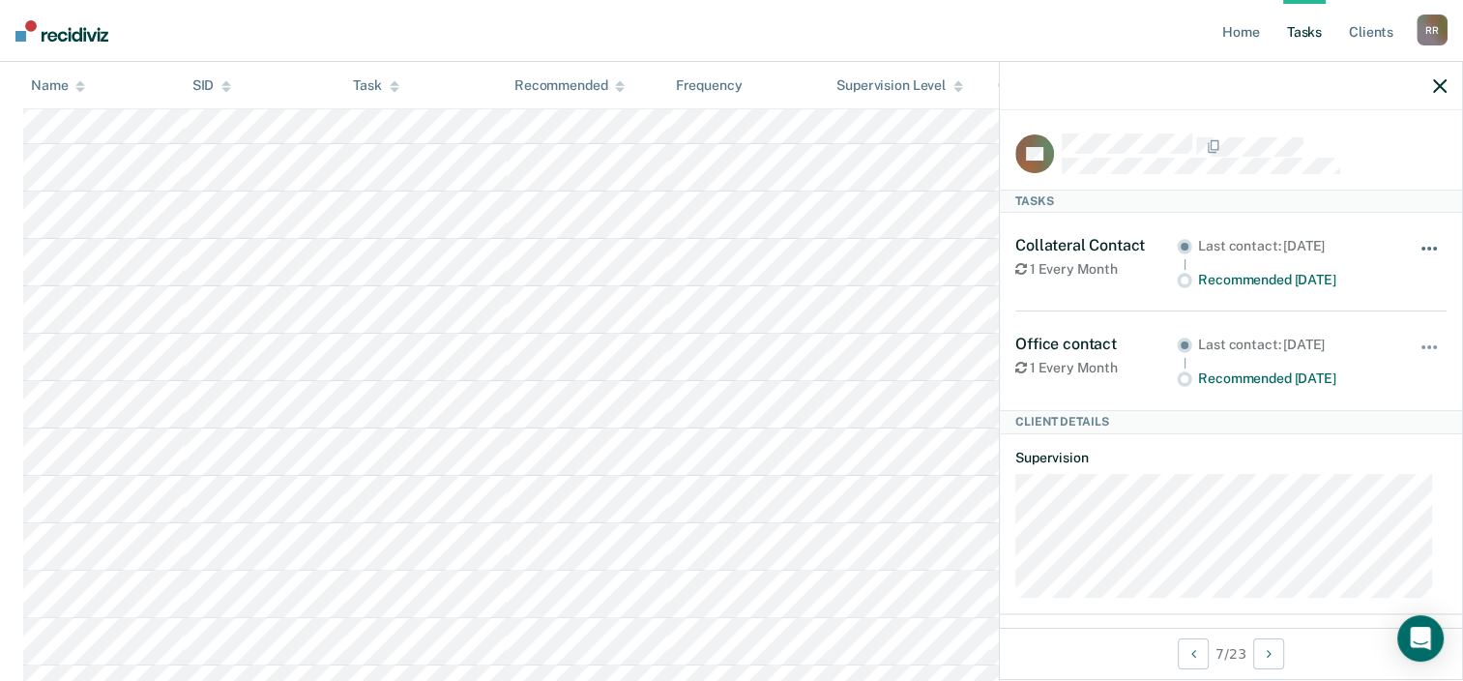
click at [1414, 251] on button "button" at bounding box center [1430, 258] width 33 height 31
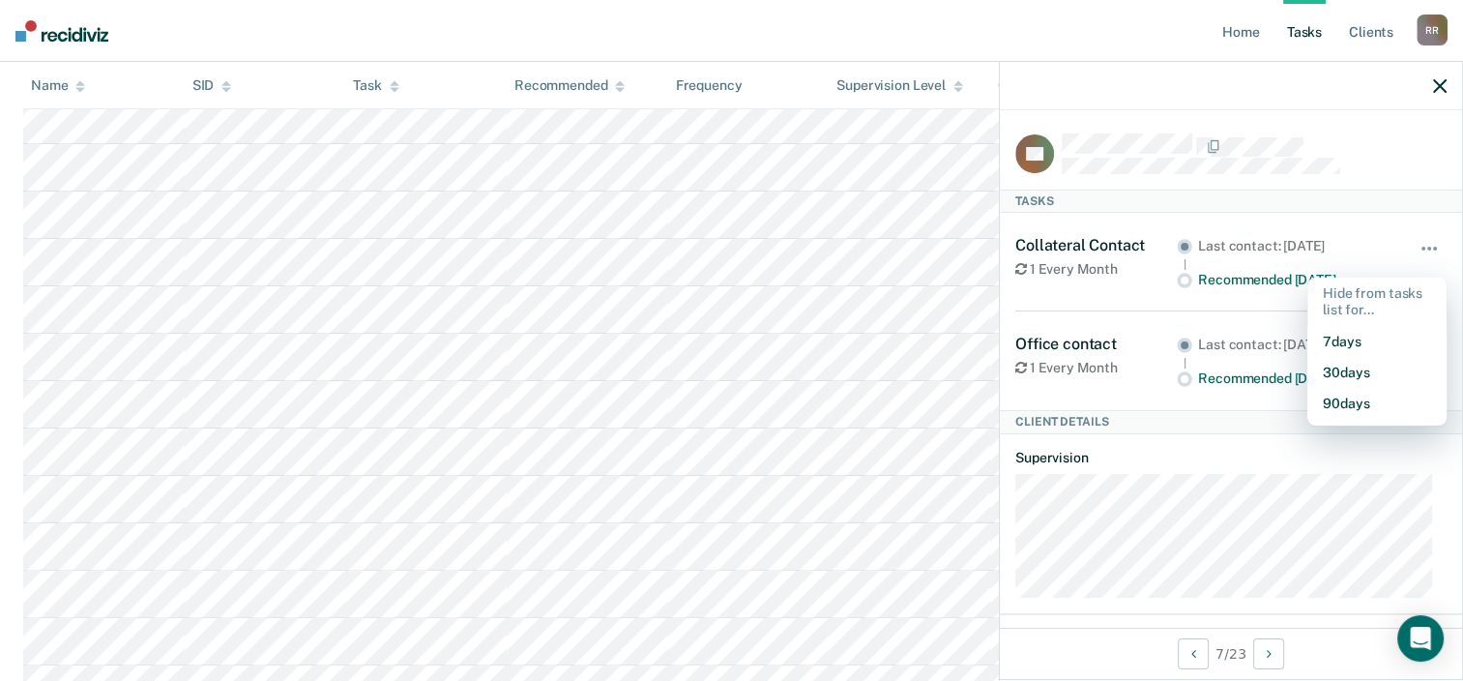
click at [1033, 272] on div "1 Every Month" at bounding box center [1095, 269] width 161 height 16
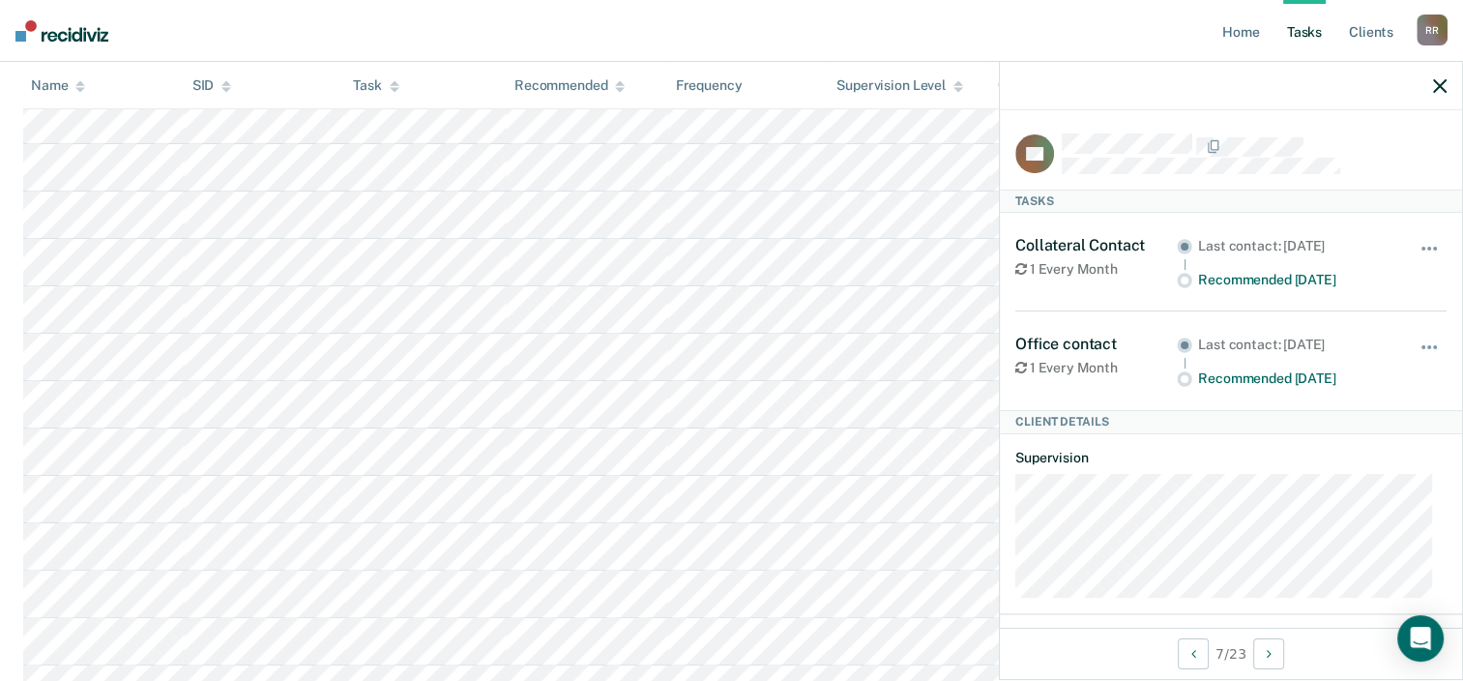
click at [1185, 278] on circle at bounding box center [1185, 280] width 15 height 15
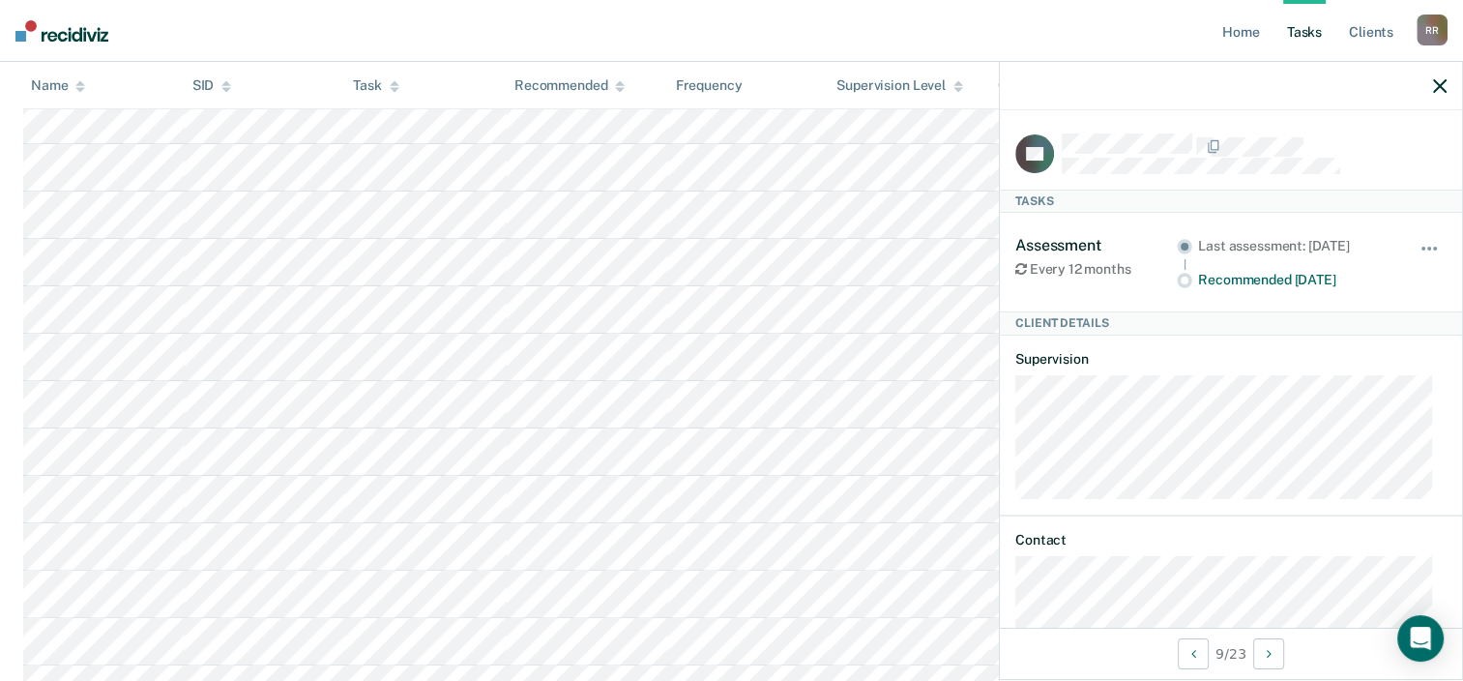
drag, startPoint x: 1450, startPoint y: 84, endPoint x: 1425, endPoint y: 96, distance: 27.7
click at [1450, 88] on div at bounding box center [1231, 86] width 462 height 48
click at [1441, 85] on icon "button" at bounding box center [1440, 86] width 14 height 14
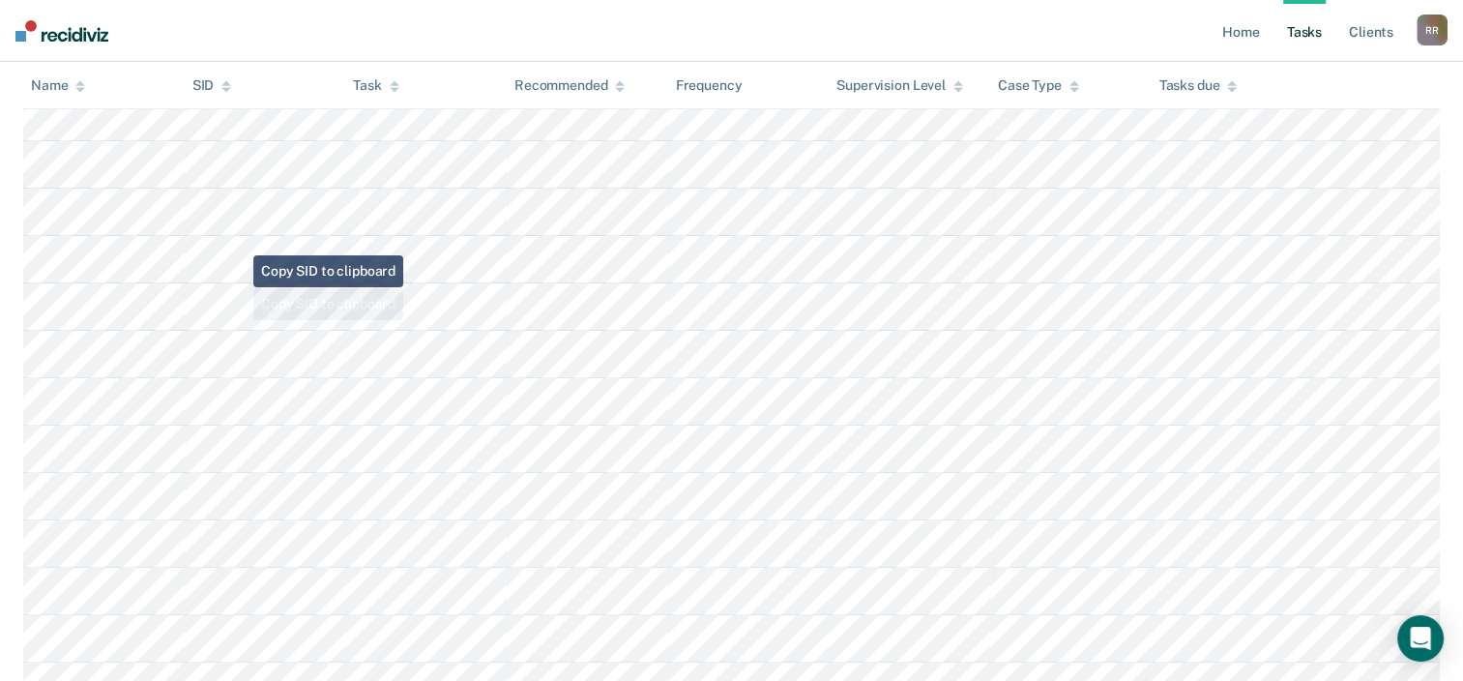
scroll to position [580, 0]
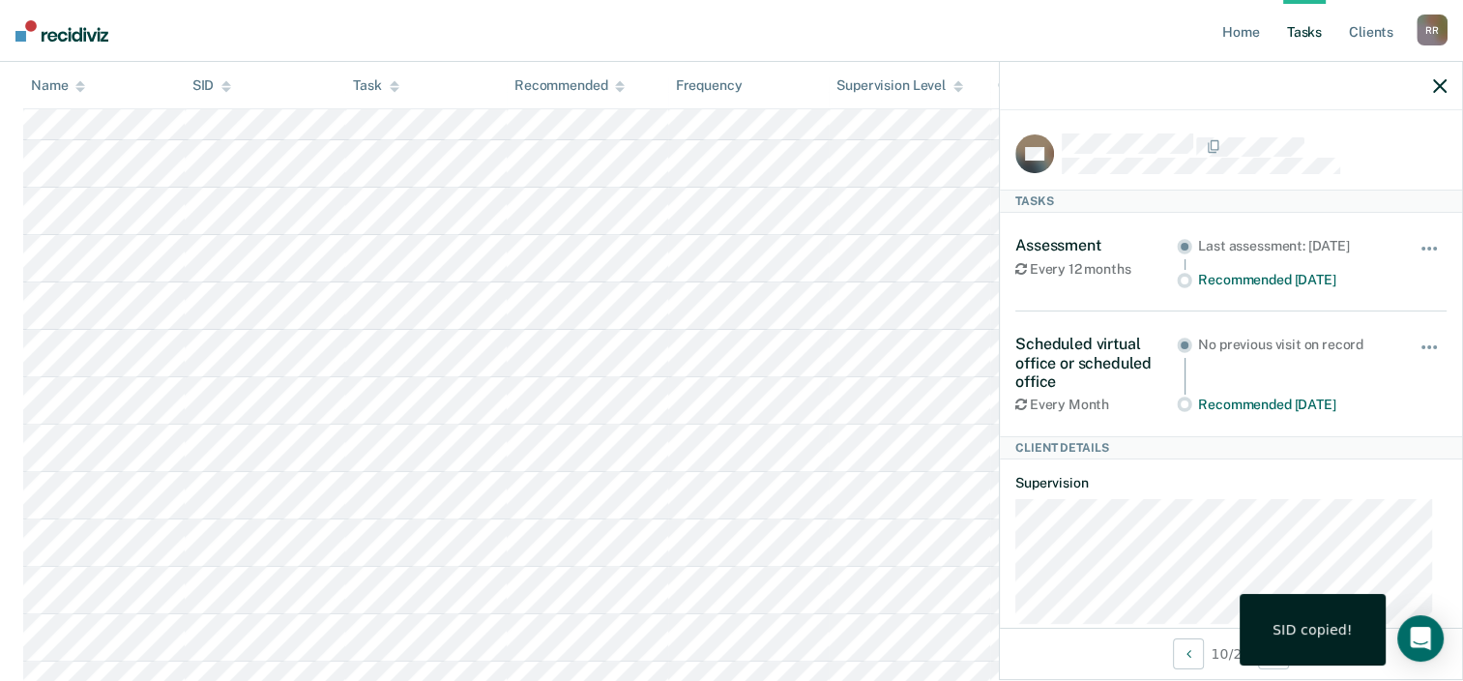
drag, startPoint x: 1440, startPoint y: 89, endPoint x: 1429, endPoint y: 102, distance: 17.2
click at [1437, 93] on div at bounding box center [1231, 86] width 462 height 48
